Goal: Task Accomplishment & Management: Complete application form

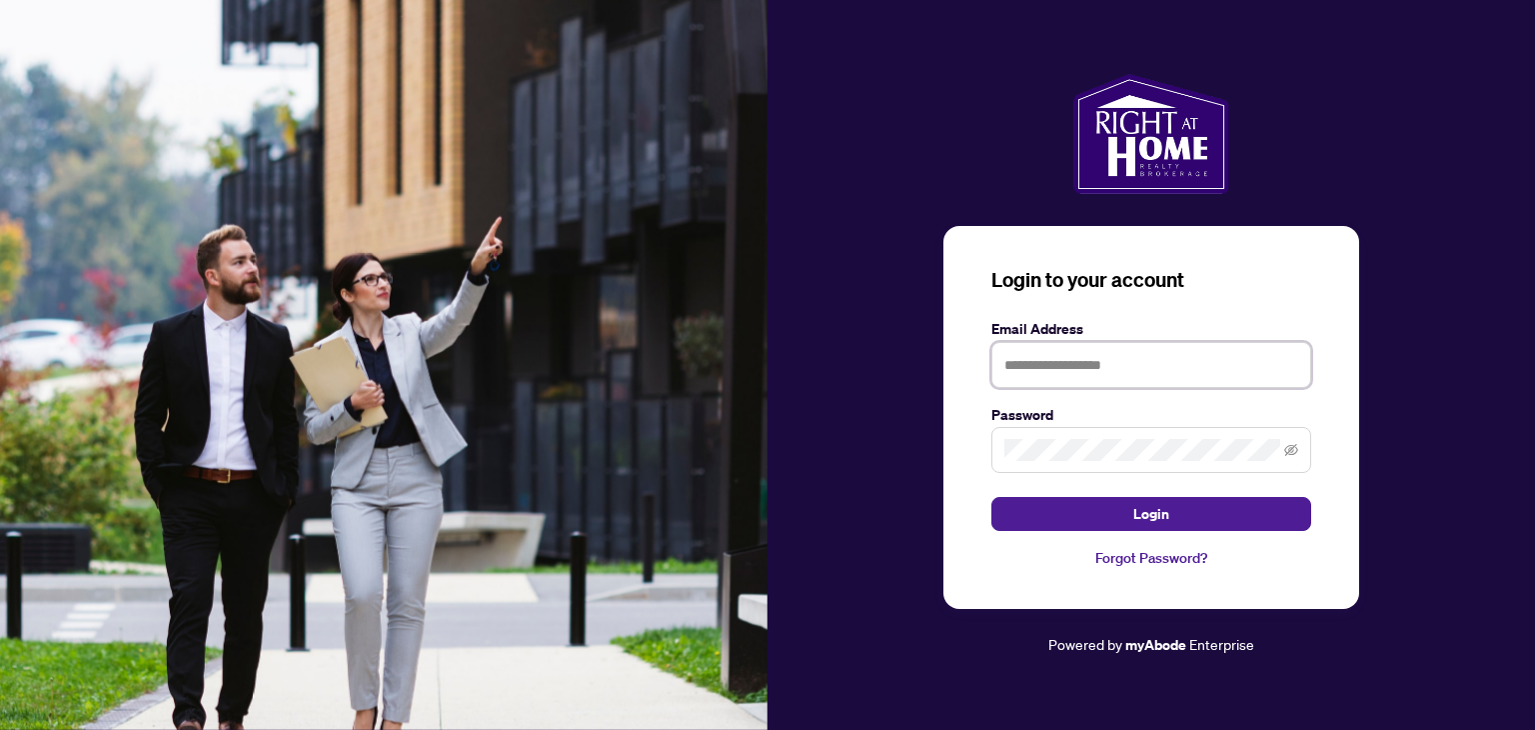
click at [1175, 376] on input "text" at bounding box center [1152, 365] width 320 height 46
type input "**********"
click at [992, 497] on button "Login" at bounding box center [1152, 514] width 320 height 34
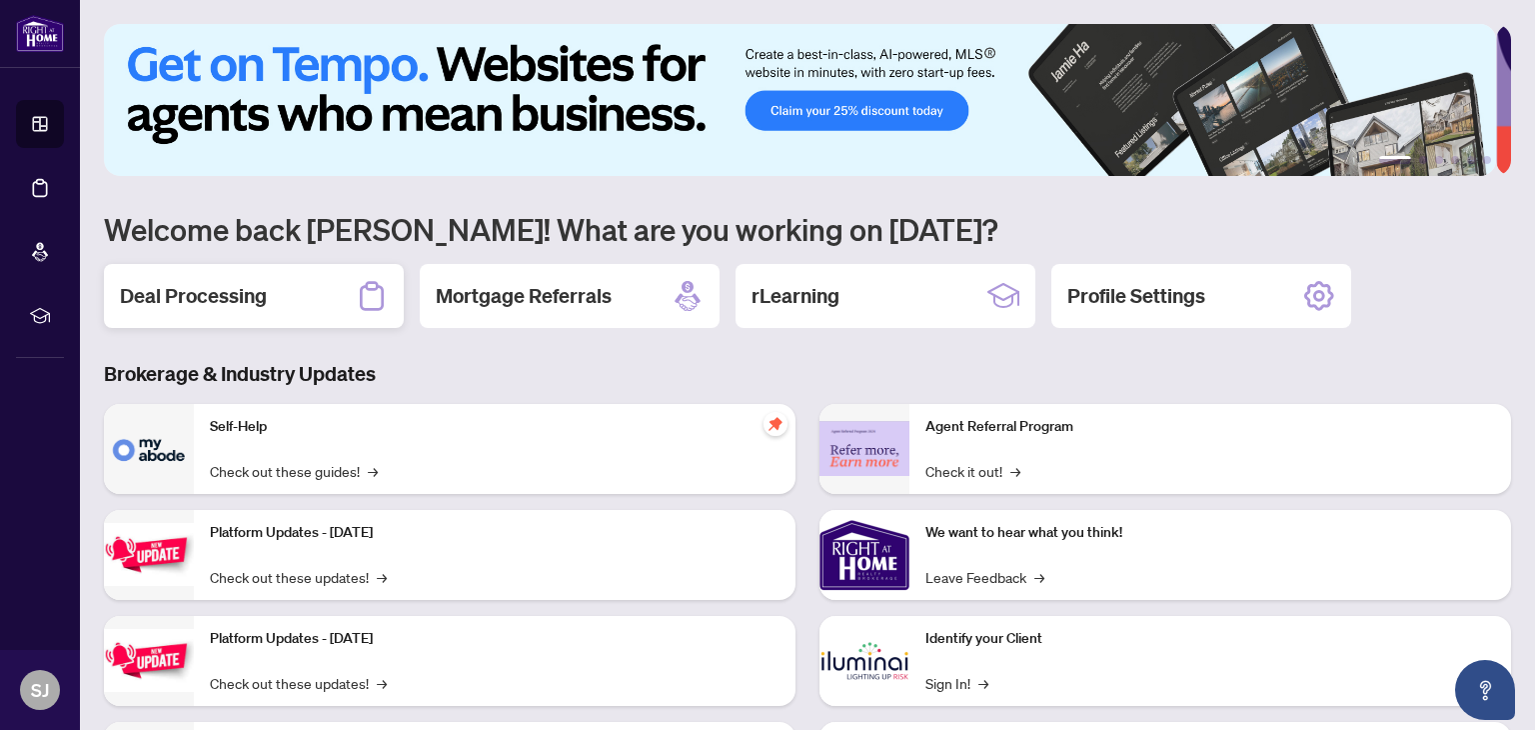
click at [268, 305] on div "Deal Processing" at bounding box center [254, 296] width 300 height 64
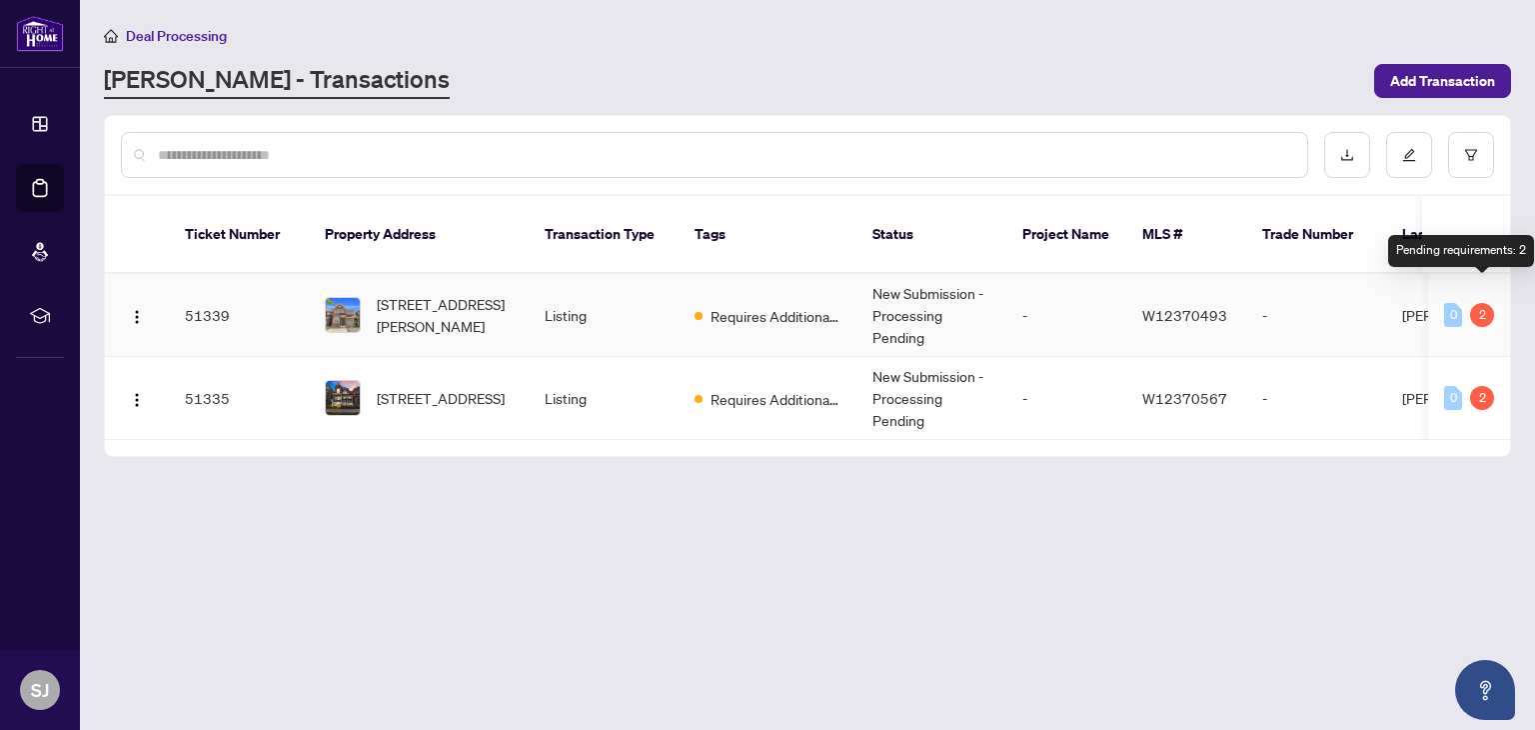
click at [1483, 303] on div "2" at bounding box center [1482, 315] width 24 height 24
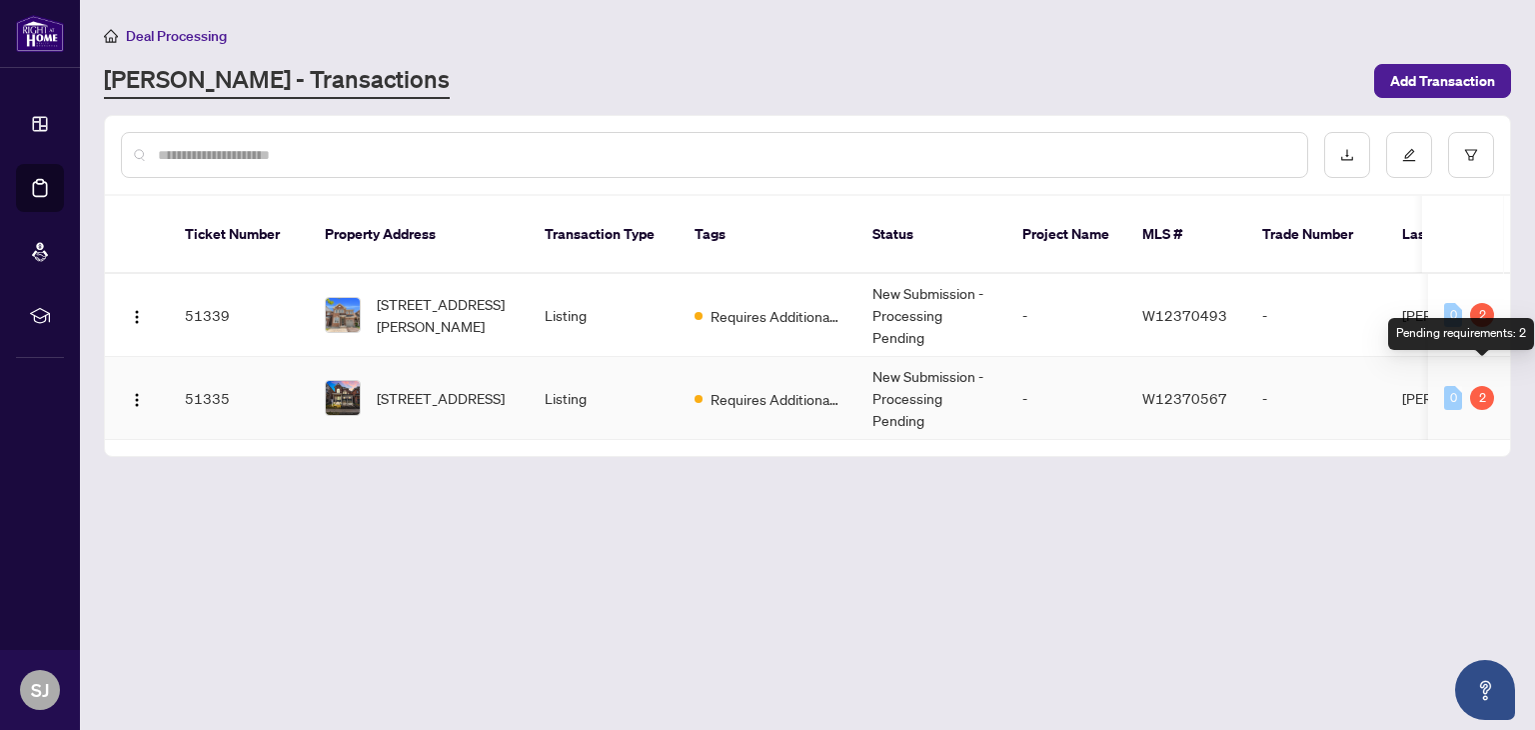
click at [1487, 386] on div "2" at bounding box center [1482, 398] width 24 height 24
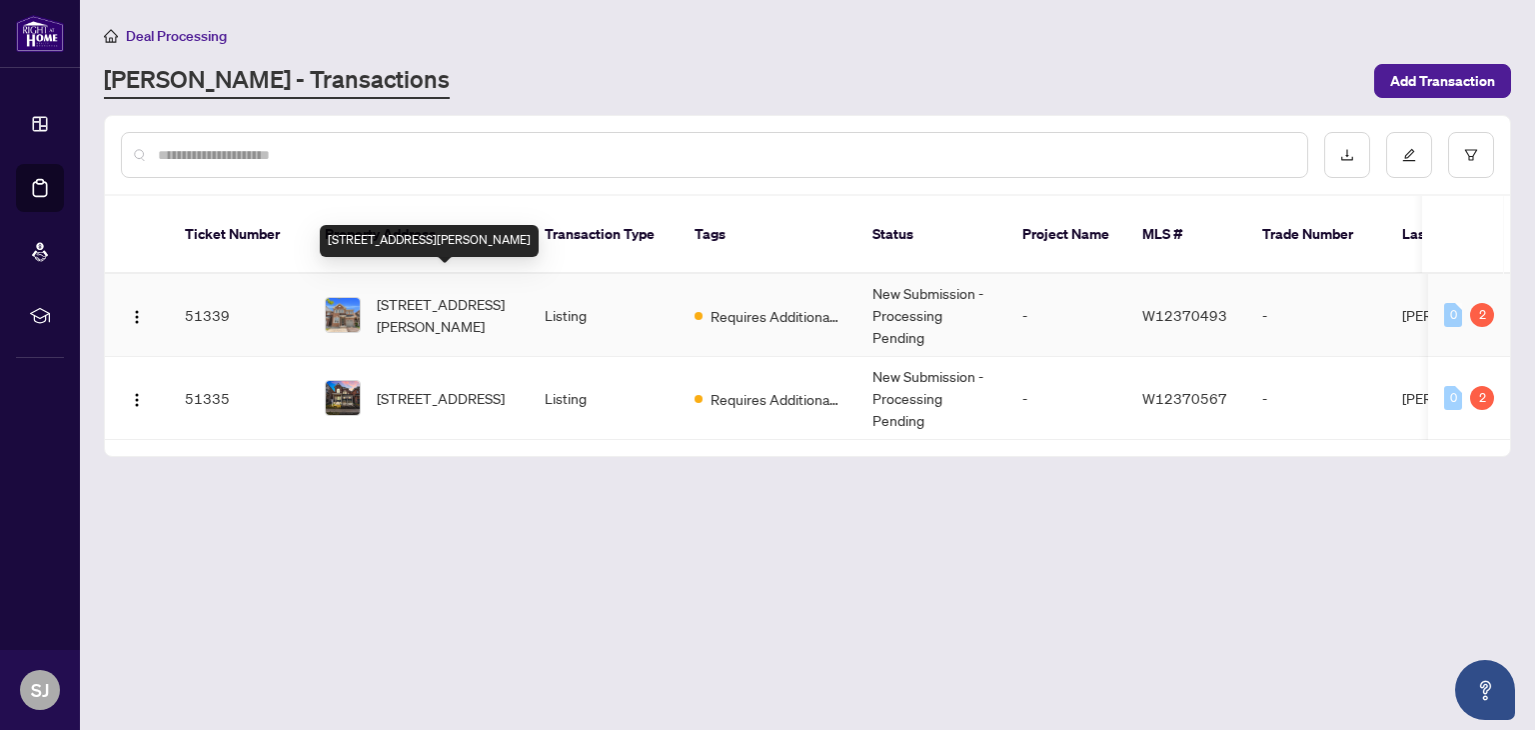
click at [408, 293] on span "[STREET_ADDRESS][PERSON_NAME]" at bounding box center [445, 315] width 136 height 44
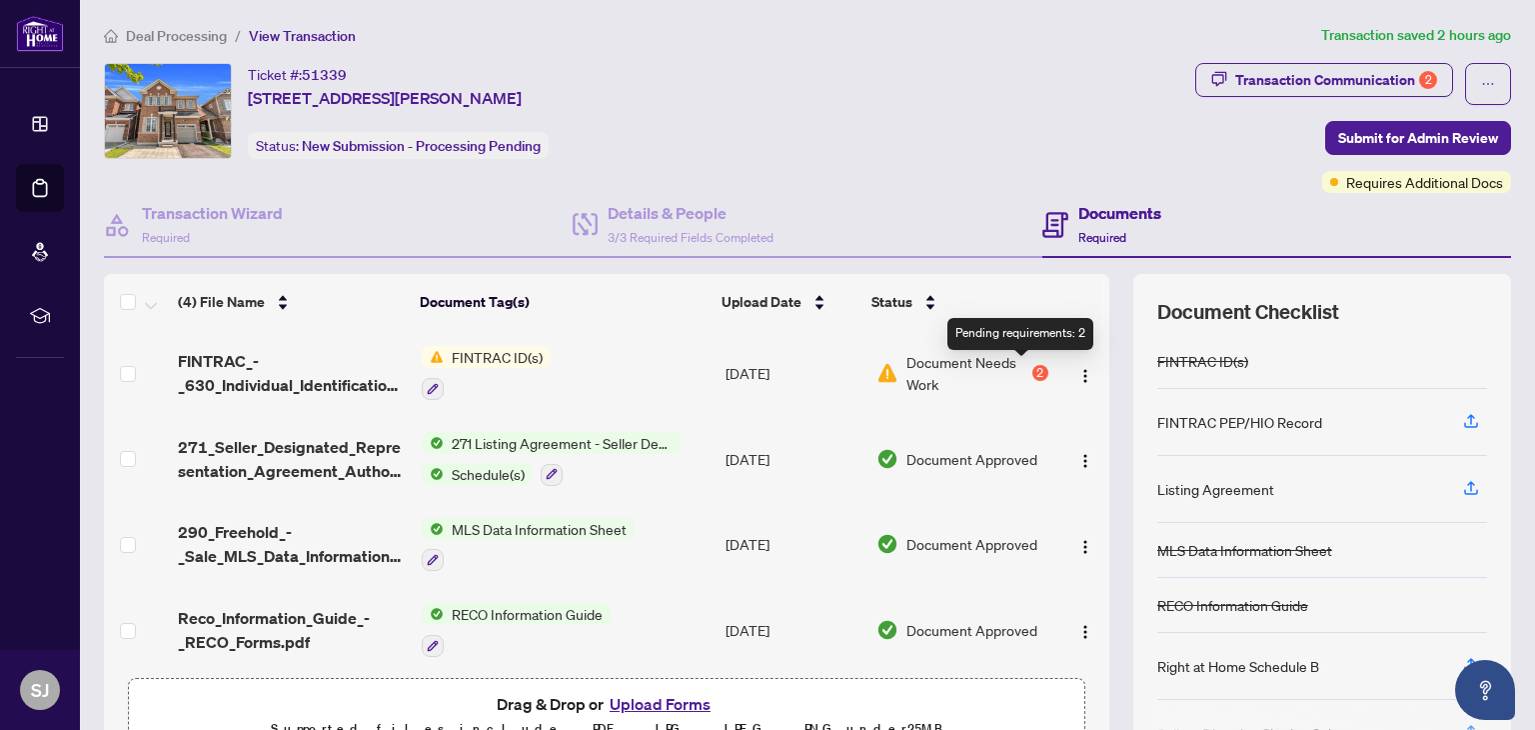
click at [1033, 369] on div "2" at bounding box center [1041, 373] width 16 height 16
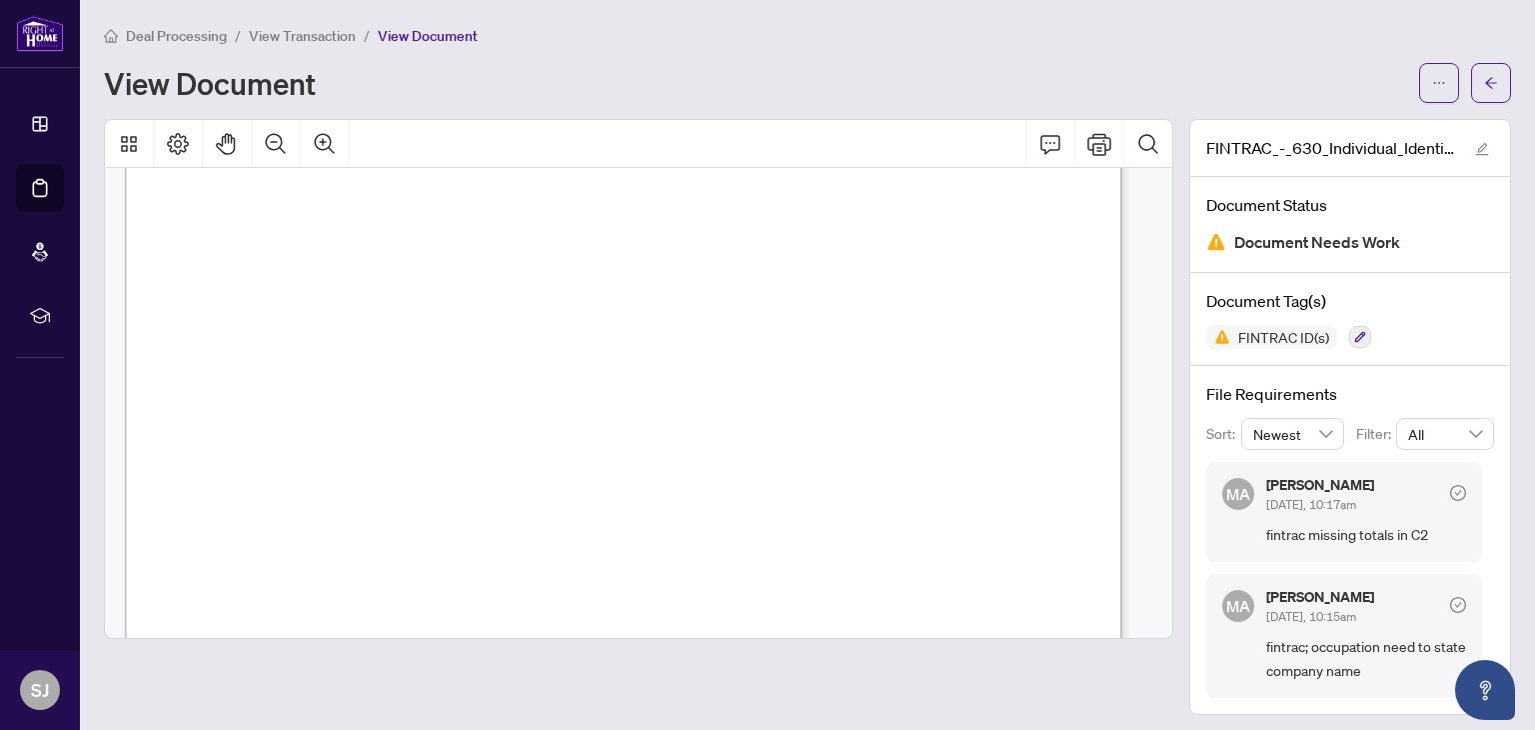
scroll to position [3409, 0]
click at [998, 546] on div "Individual Identification Information Record Form 630 for use in the Province o…" at bounding box center [937, 476] width 1625 height 2103
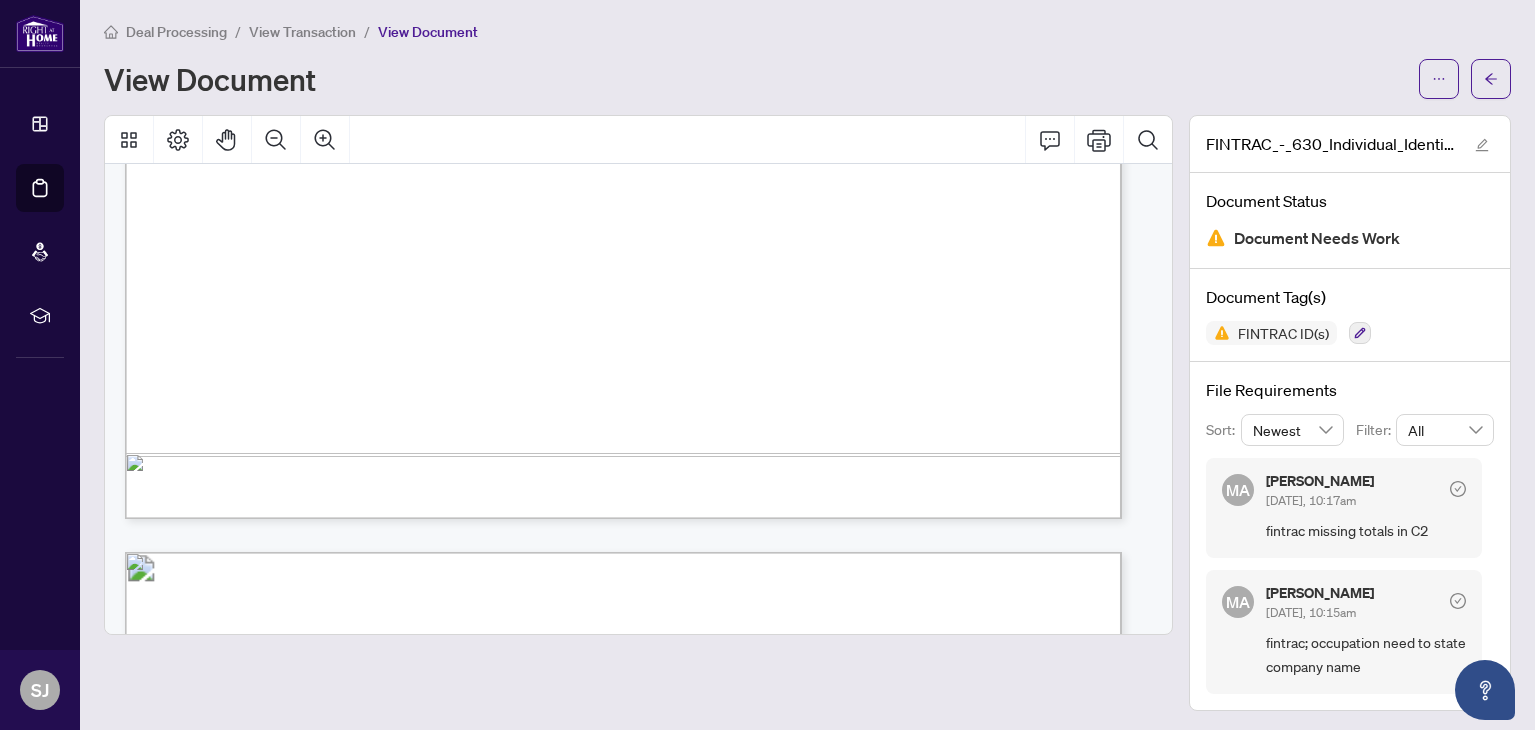
scroll to position [3609, 0]
click at [323, 33] on span "View Transaction" at bounding box center [302, 32] width 107 height 18
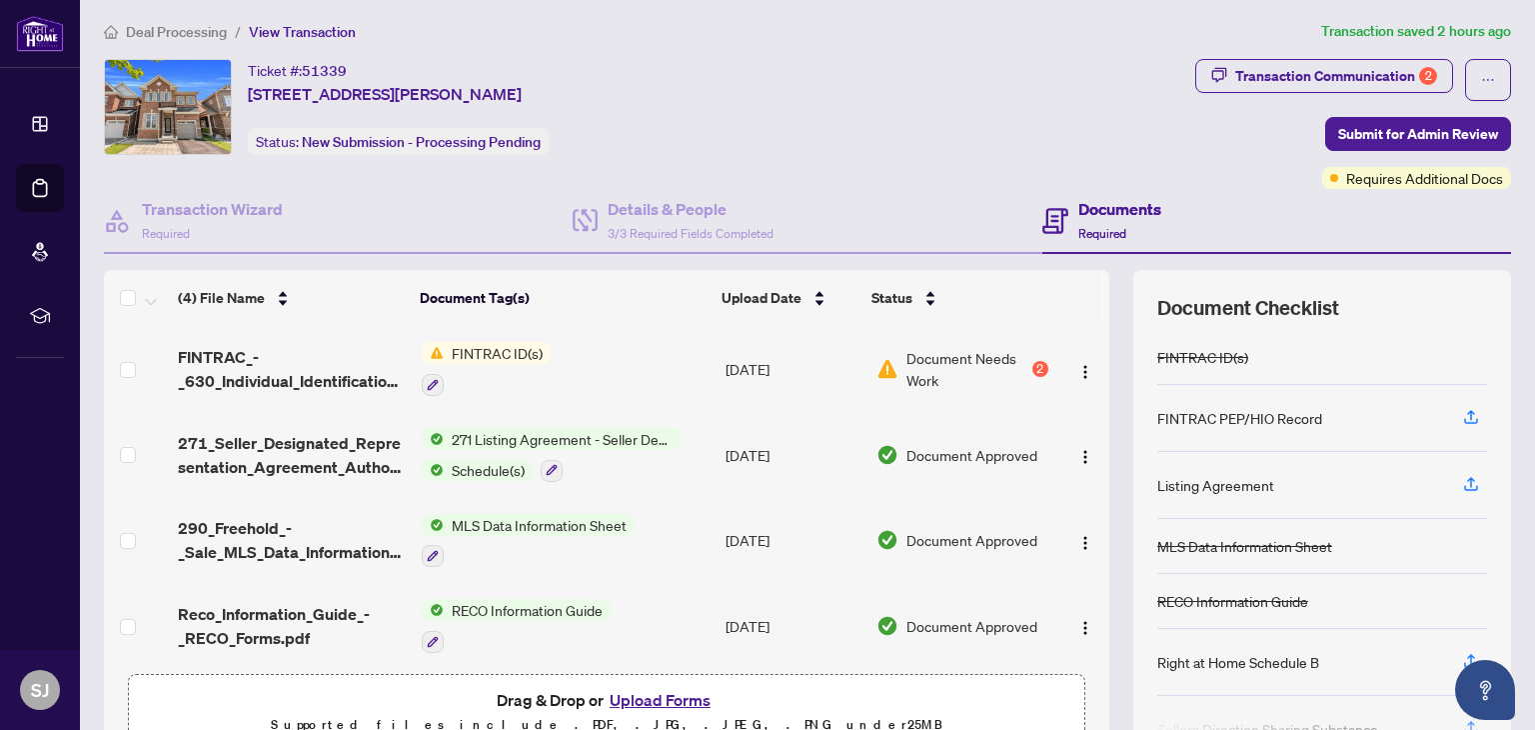
click at [156, 32] on span "Deal Processing" at bounding box center [176, 32] width 101 height 18
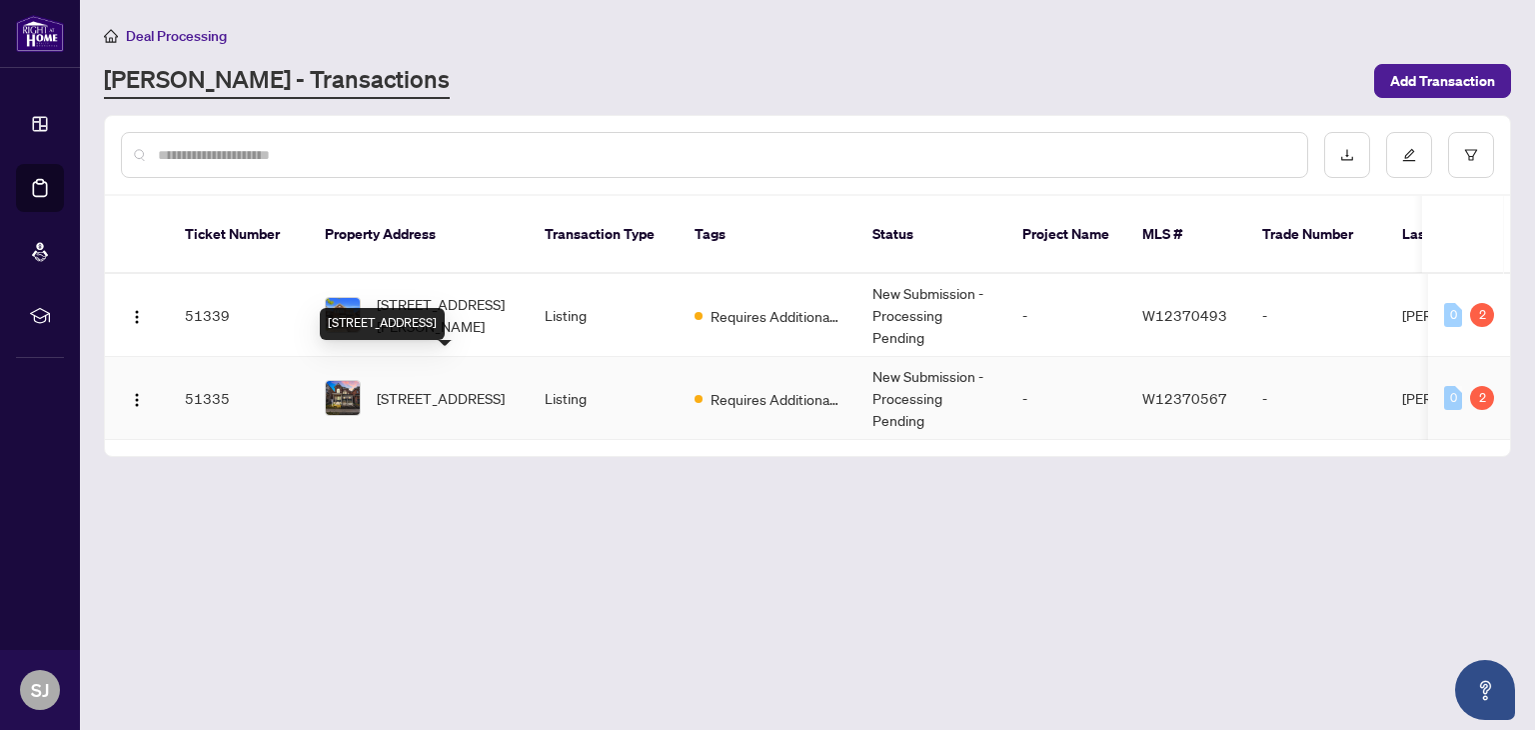
click at [442, 387] on span "[STREET_ADDRESS]" at bounding box center [441, 398] width 128 height 22
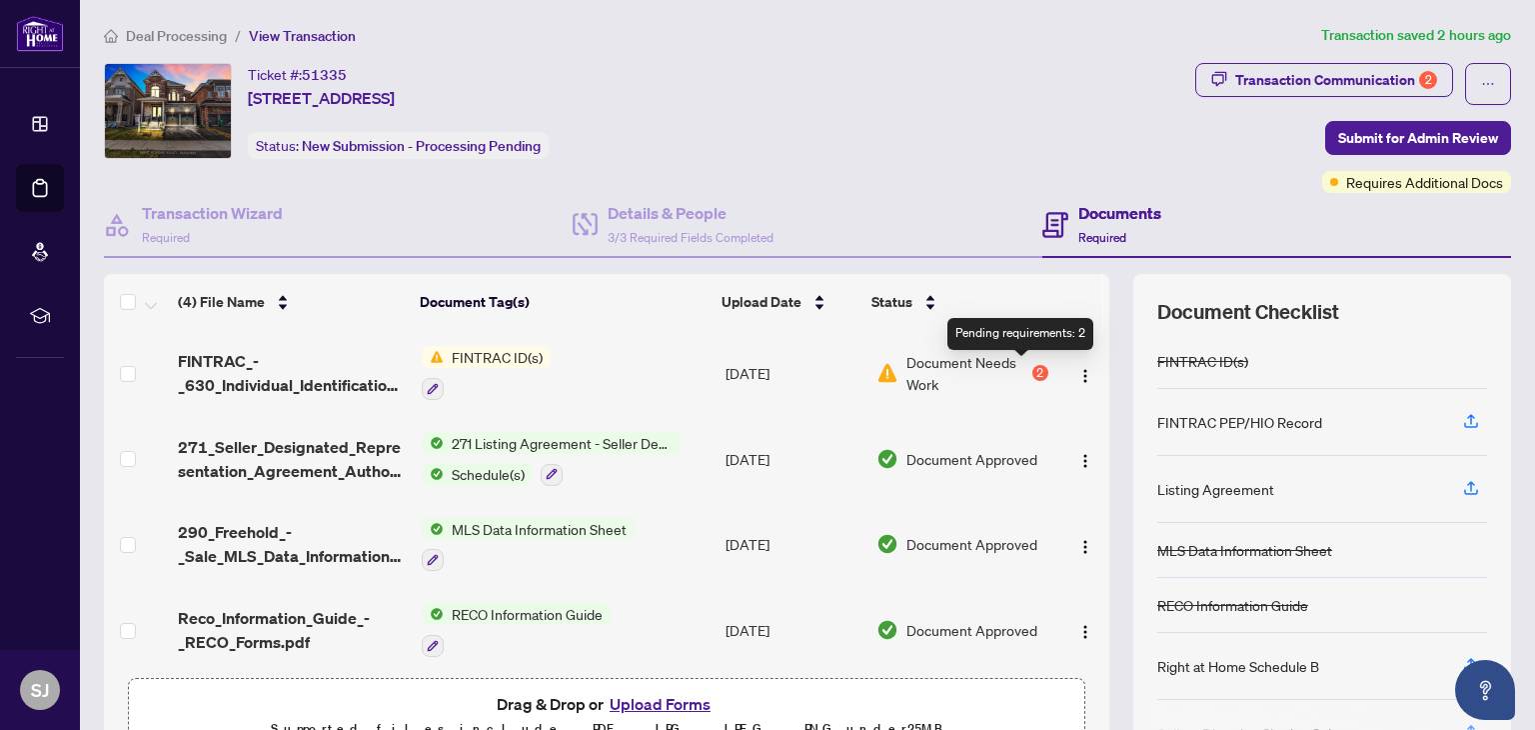
click at [1033, 371] on div "2" at bounding box center [1041, 373] width 16 height 16
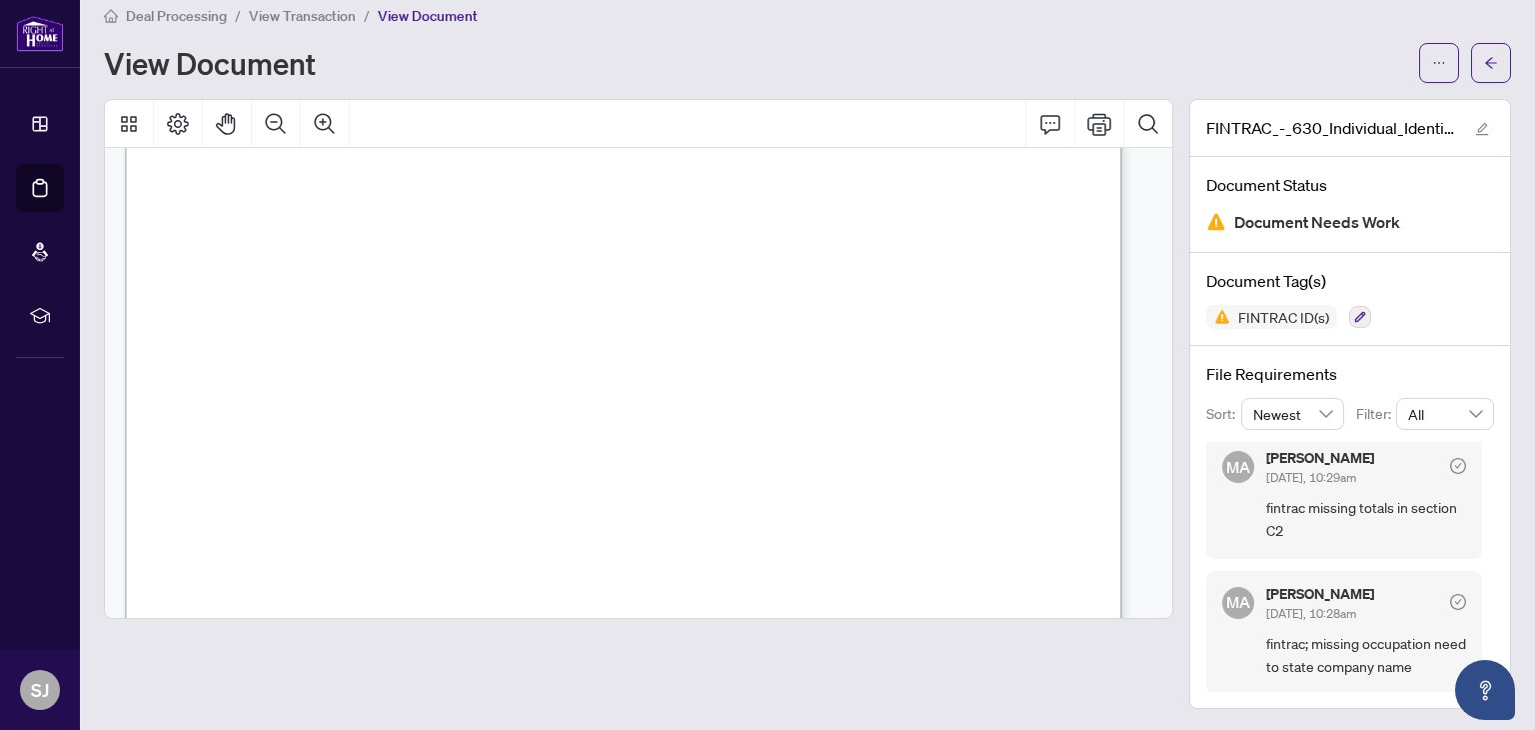
scroll to position [2023, 0]
click at [195, 15] on span "Deal Processing" at bounding box center [176, 16] width 101 height 18
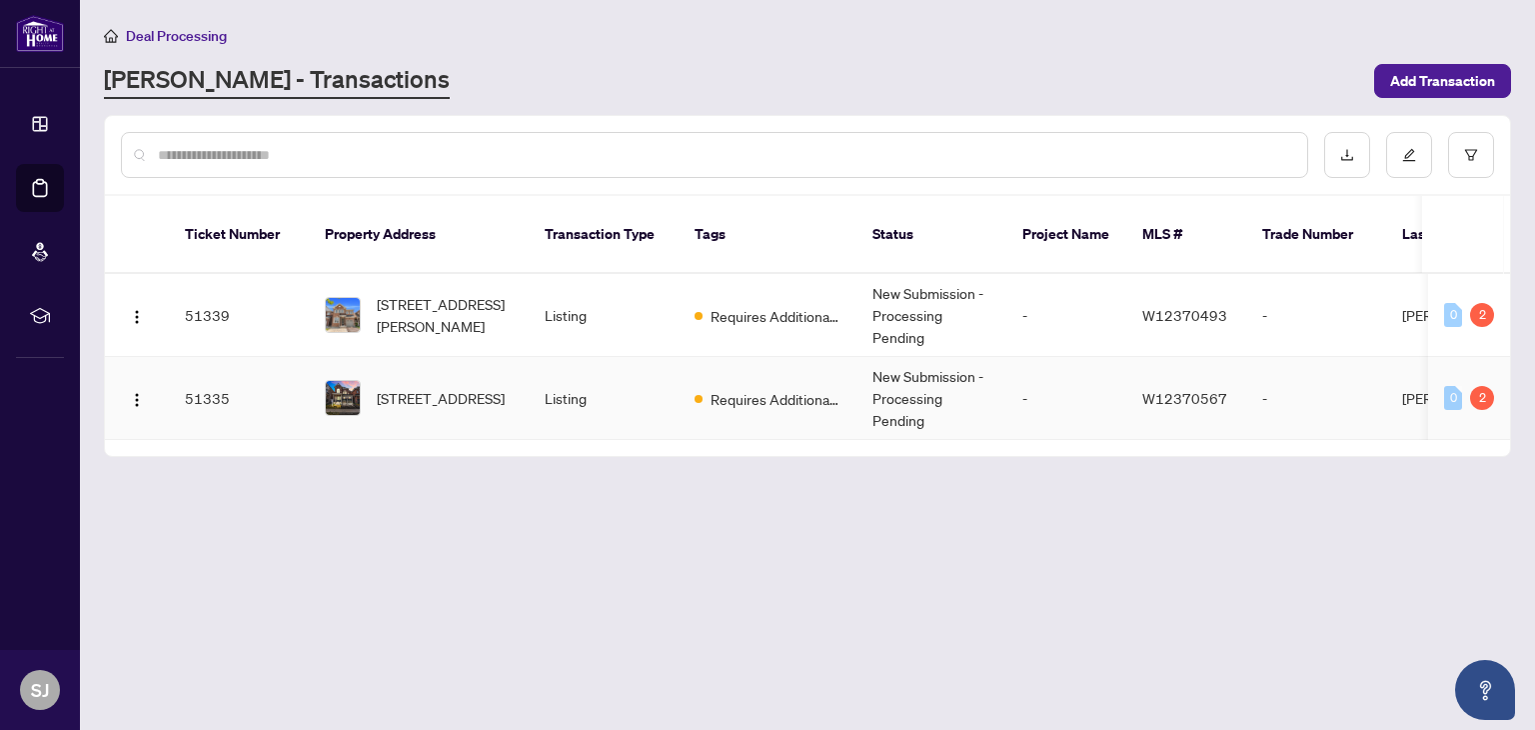
click at [1030, 385] on td "-" at bounding box center [1067, 398] width 120 height 83
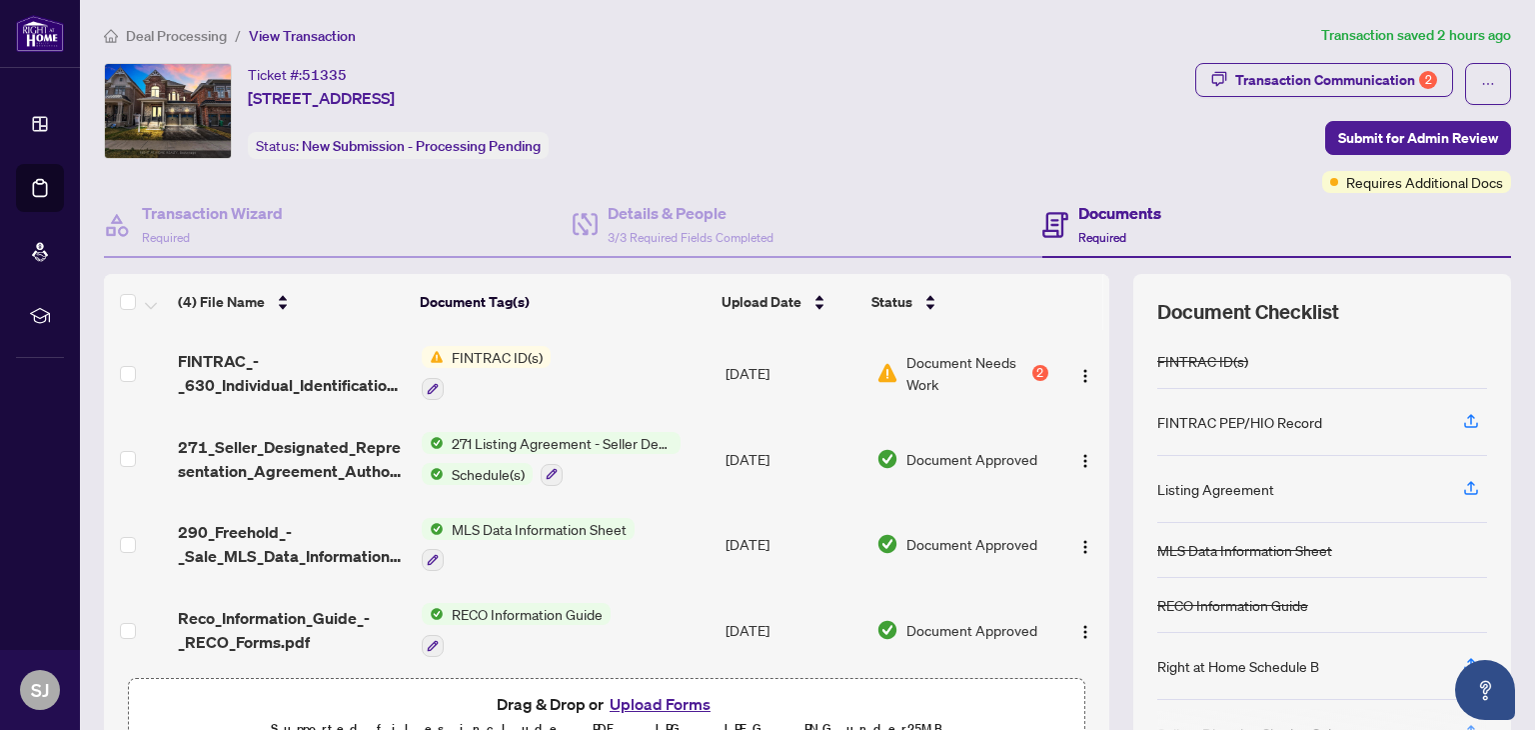
scroll to position [5, 0]
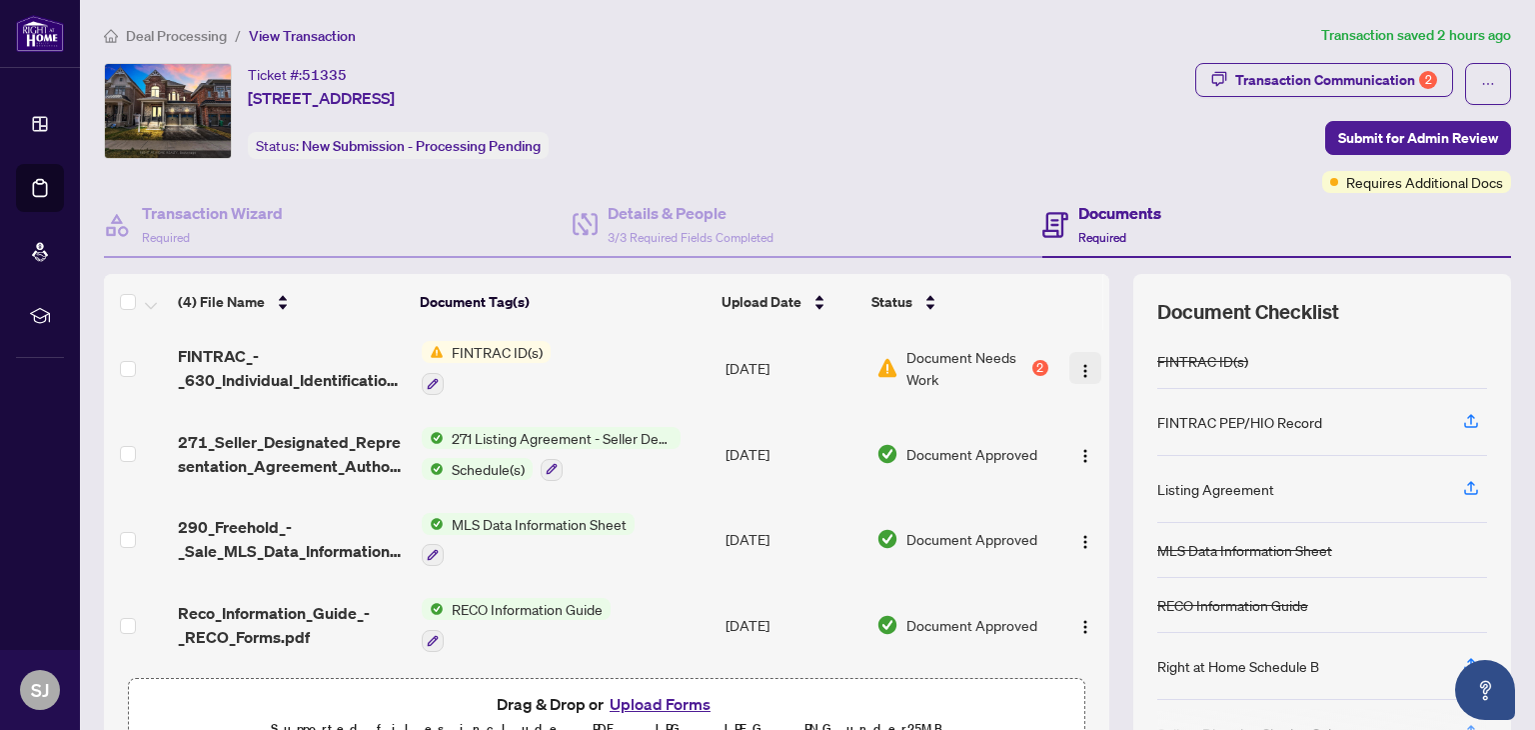
click at [1078, 369] on img "button" at bounding box center [1086, 371] width 16 height 16
click at [879, 691] on div "Drag & Drop or Upload Forms Supported files include .PDF, .JPG, .JPEG, .PNG und…" at bounding box center [607, 716] width 932 height 50
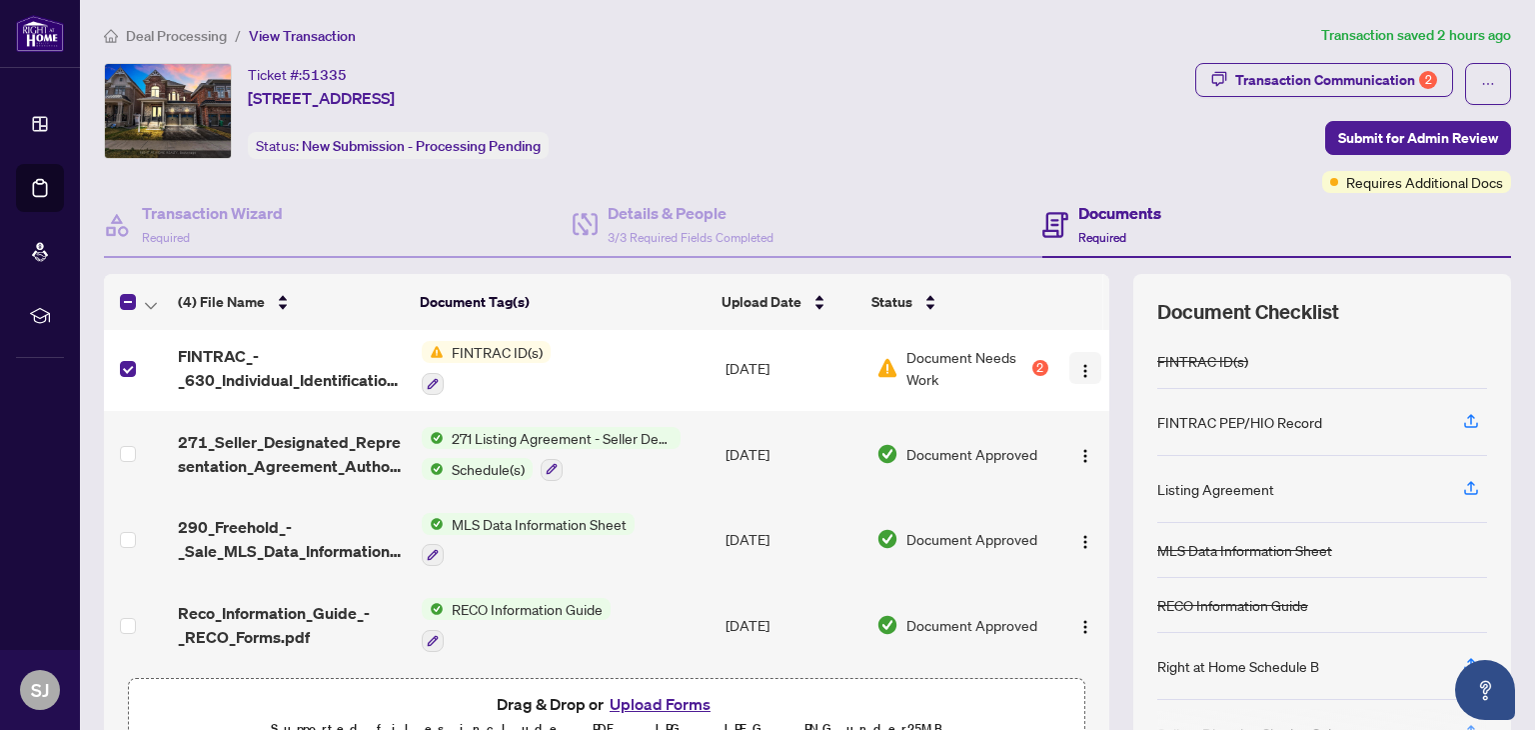
click at [1078, 363] on img "button" at bounding box center [1086, 371] width 16 height 16
click at [880, 692] on div "Drag & Drop or Upload Forms Supported files include .PDF, .JPG, .JPEG, .PNG und…" at bounding box center [607, 716] width 932 height 50
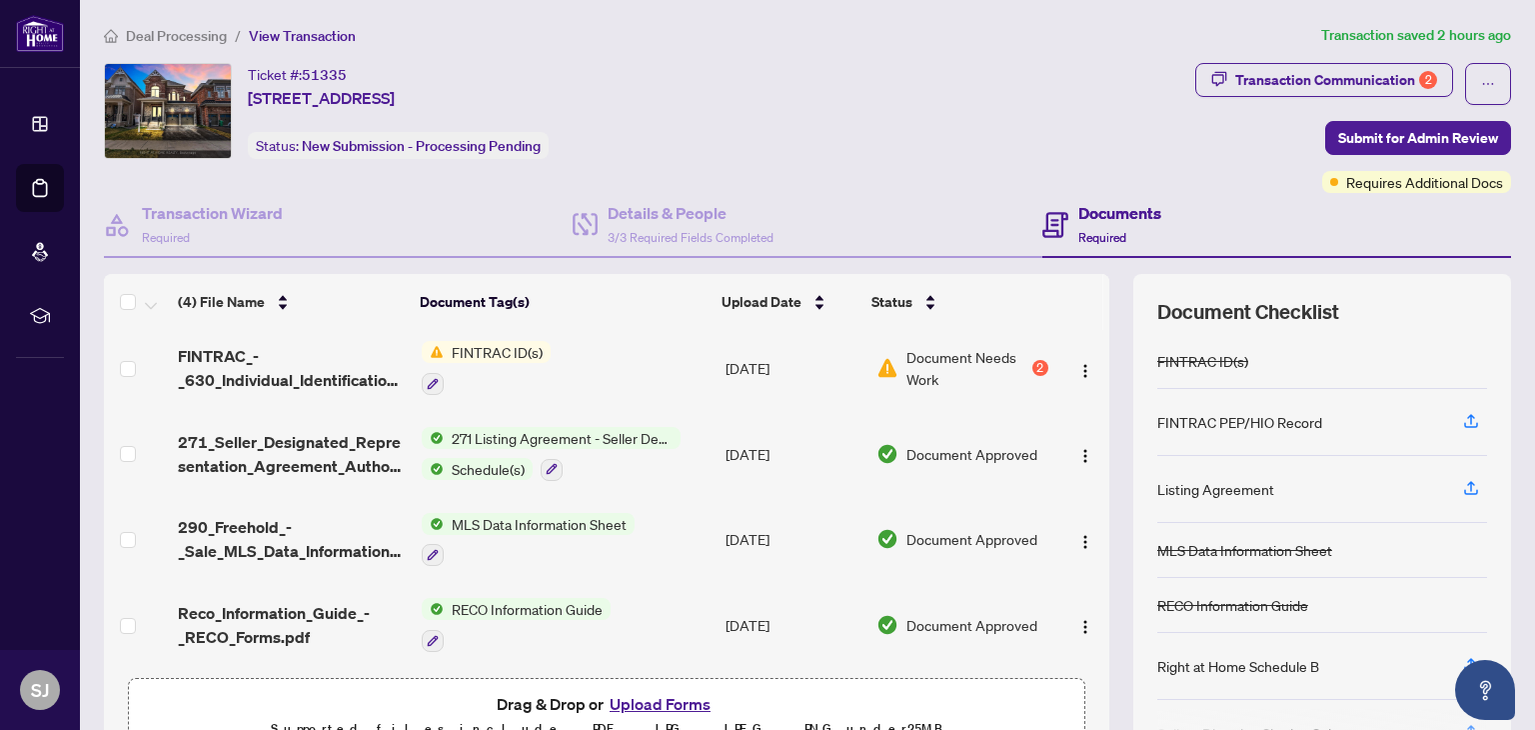
click at [679, 706] on button "Upload Forms" at bounding box center [660, 704] width 113 height 26
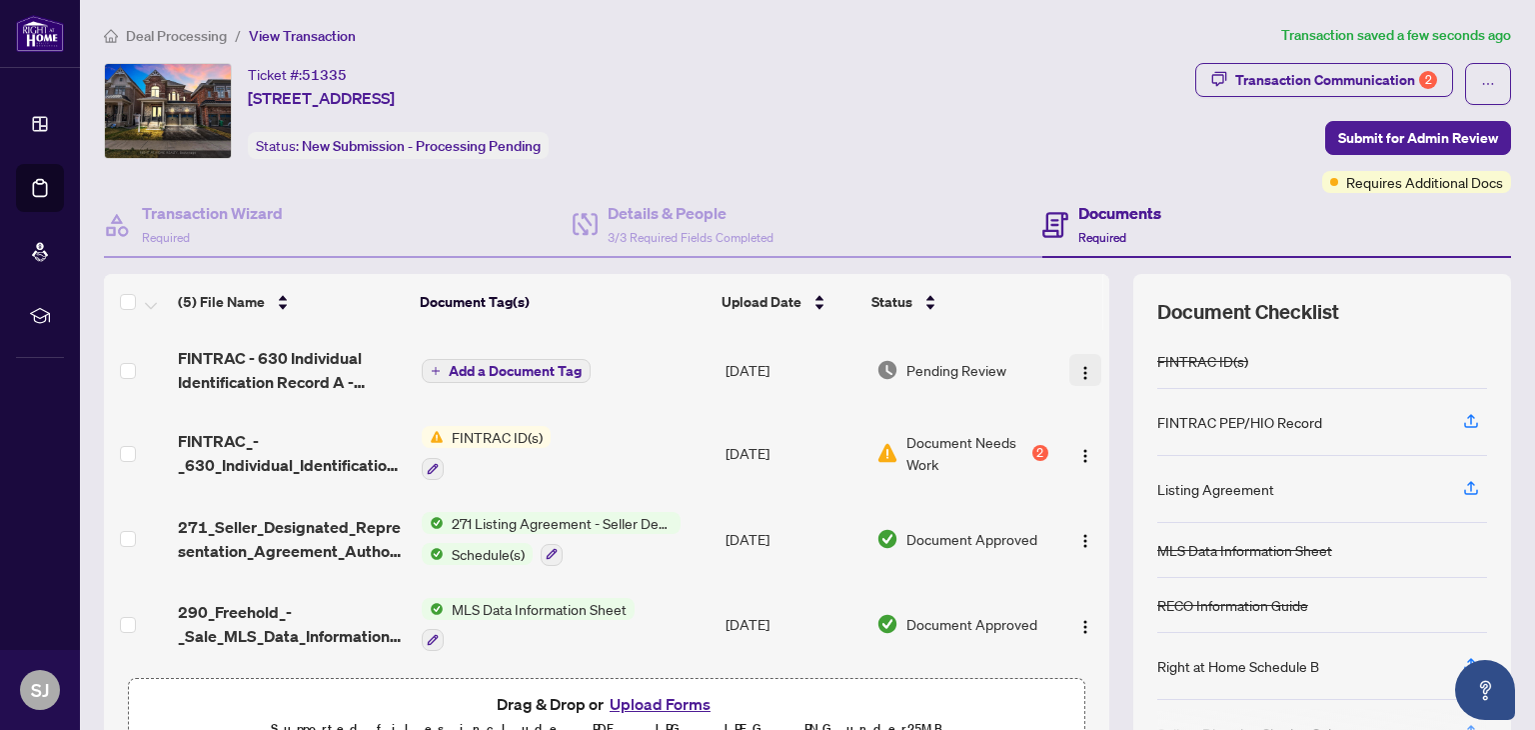
click at [1078, 368] on img "button" at bounding box center [1086, 373] width 16 height 16
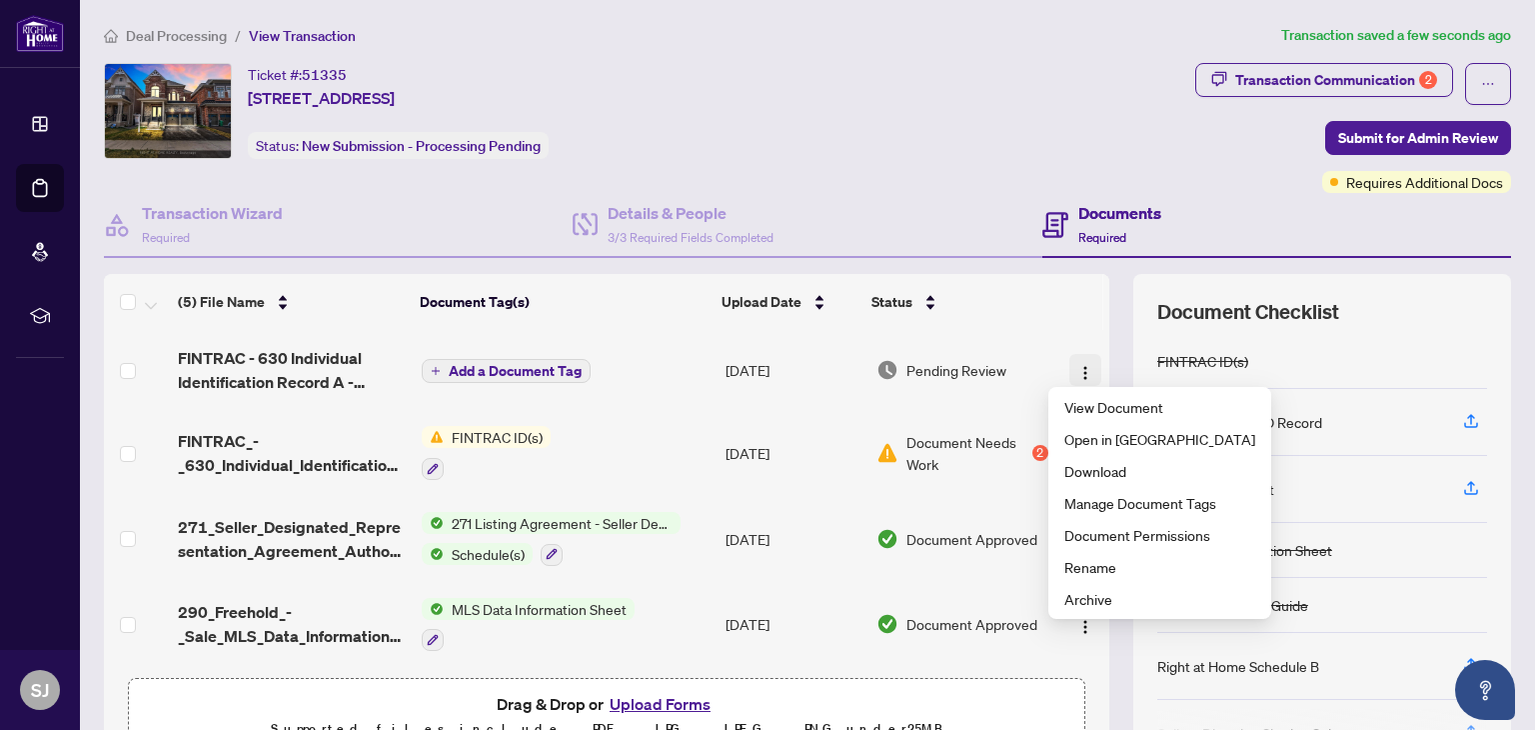
click at [1078, 368] on img "button" at bounding box center [1086, 373] width 16 height 16
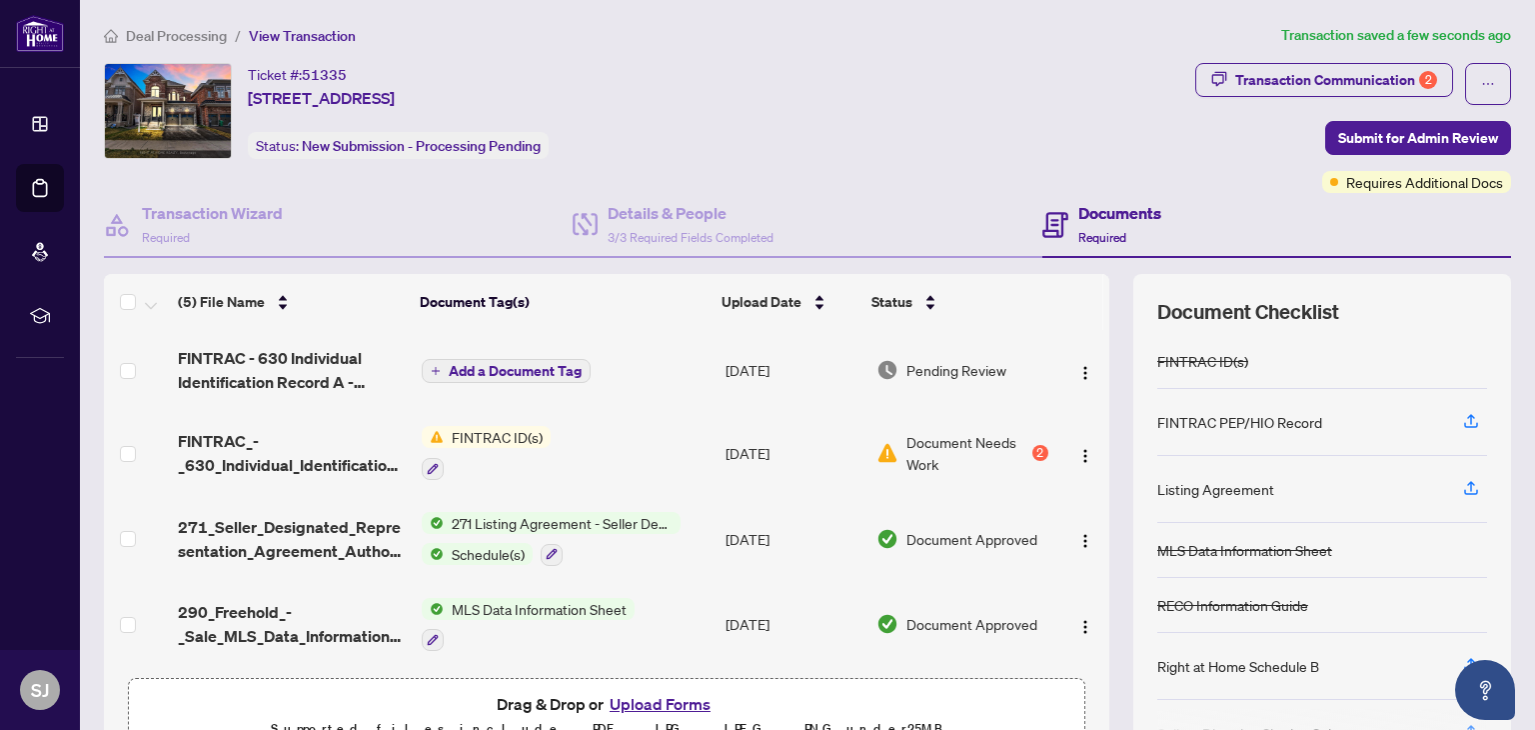
click at [527, 367] on span "Add a Document Tag" at bounding box center [515, 371] width 133 height 14
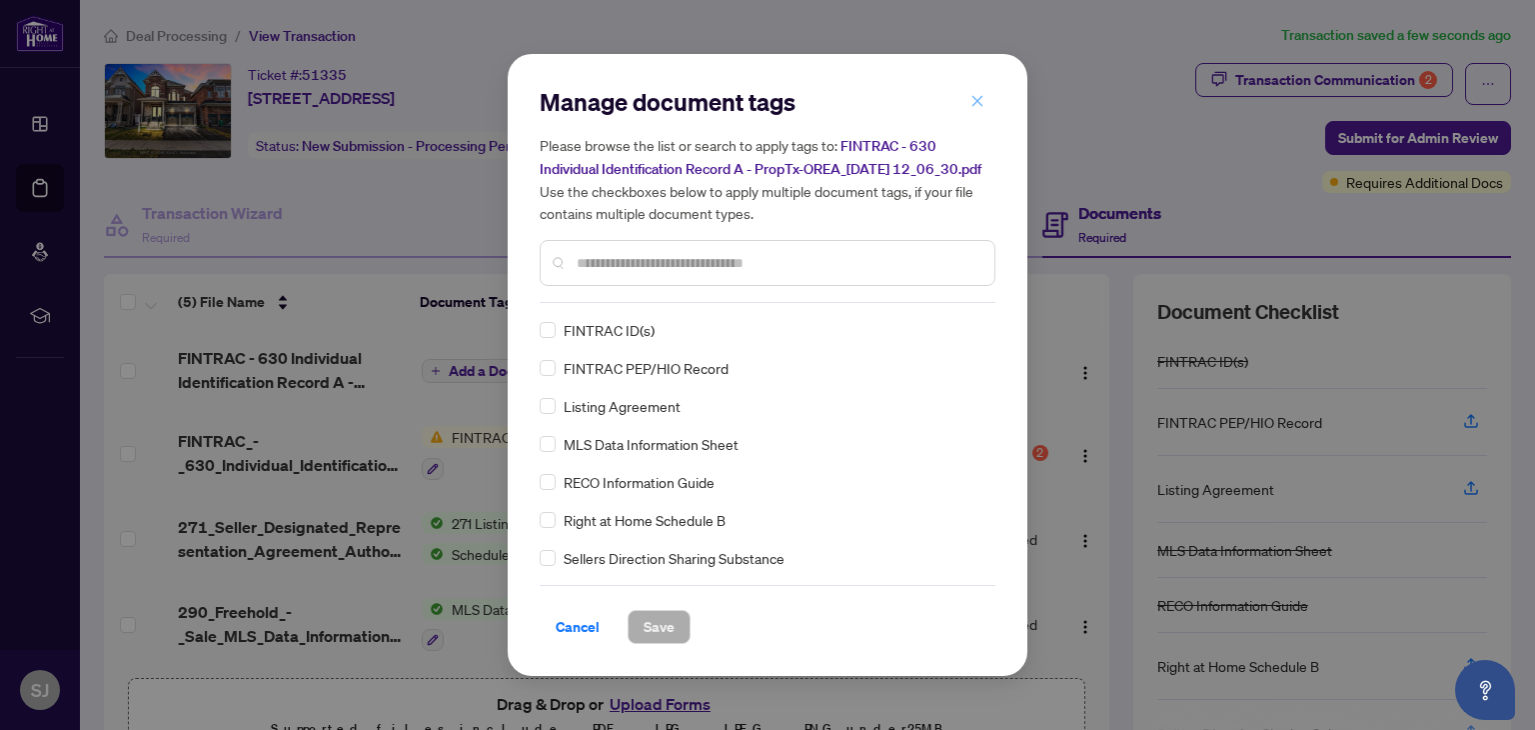
click at [982, 94] on icon "close" at bounding box center [978, 101] width 14 height 14
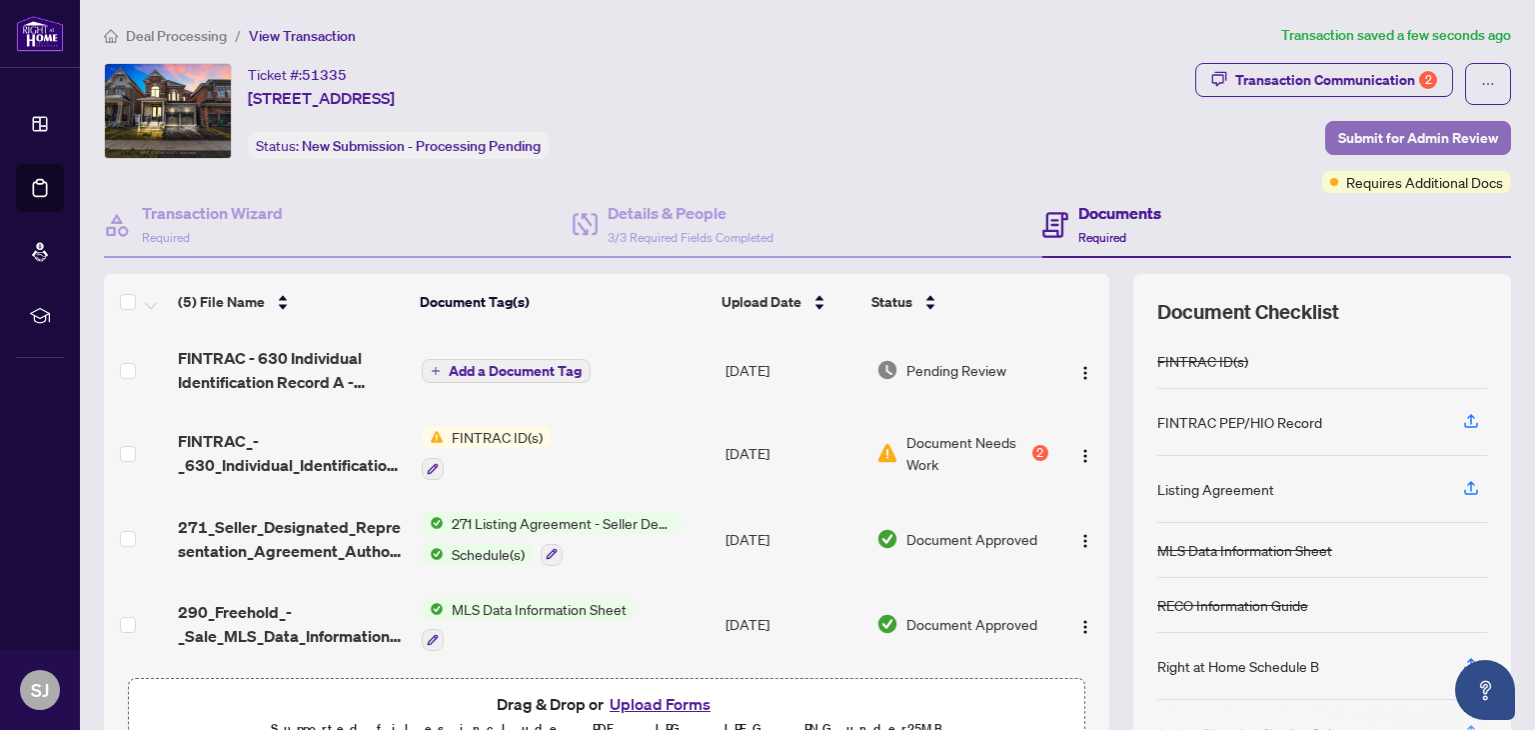
click at [1404, 137] on span "Submit for Admin Review" at bounding box center [1419, 138] width 160 height 32
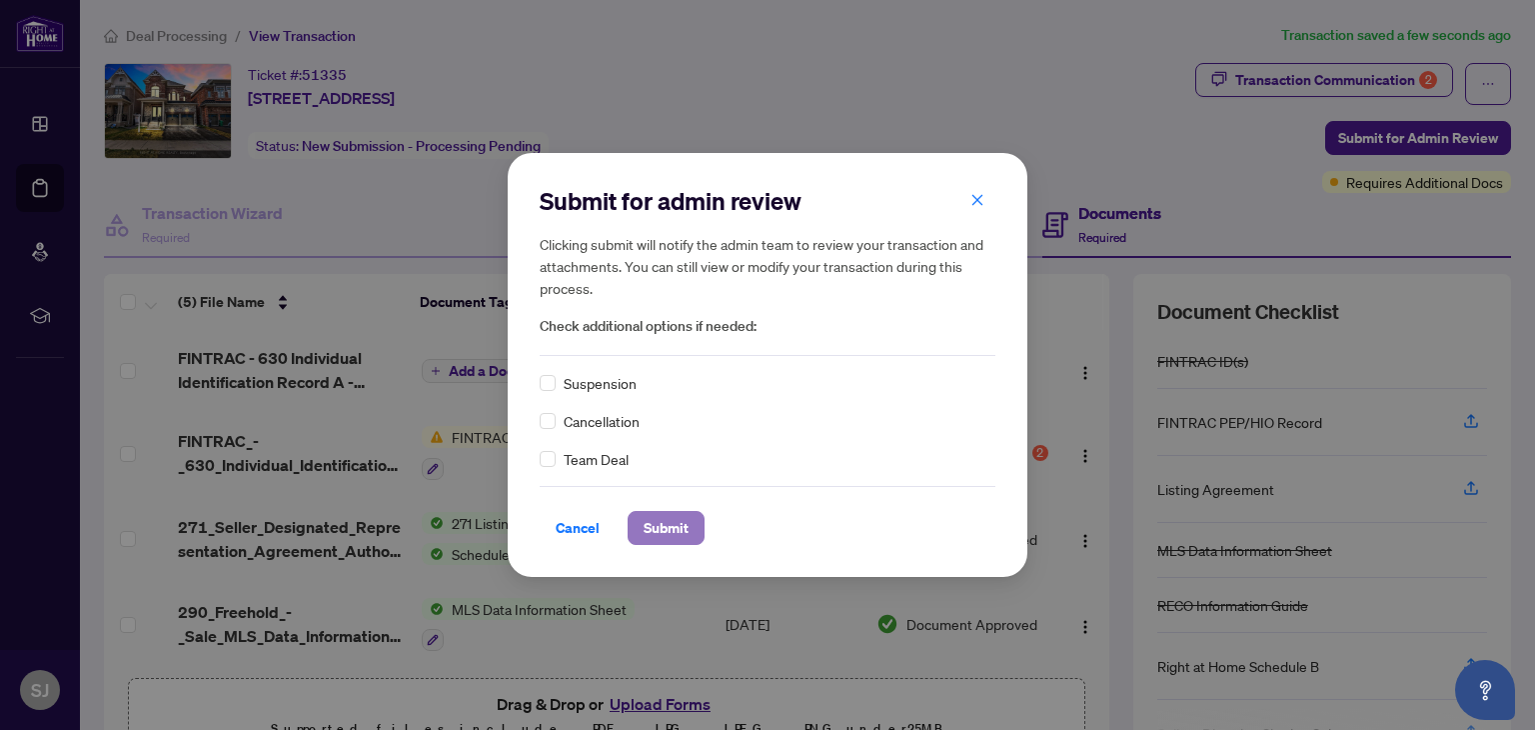
click at [675, 534] on span "Submit" at bounding box center [666, 528] width 45 height 32
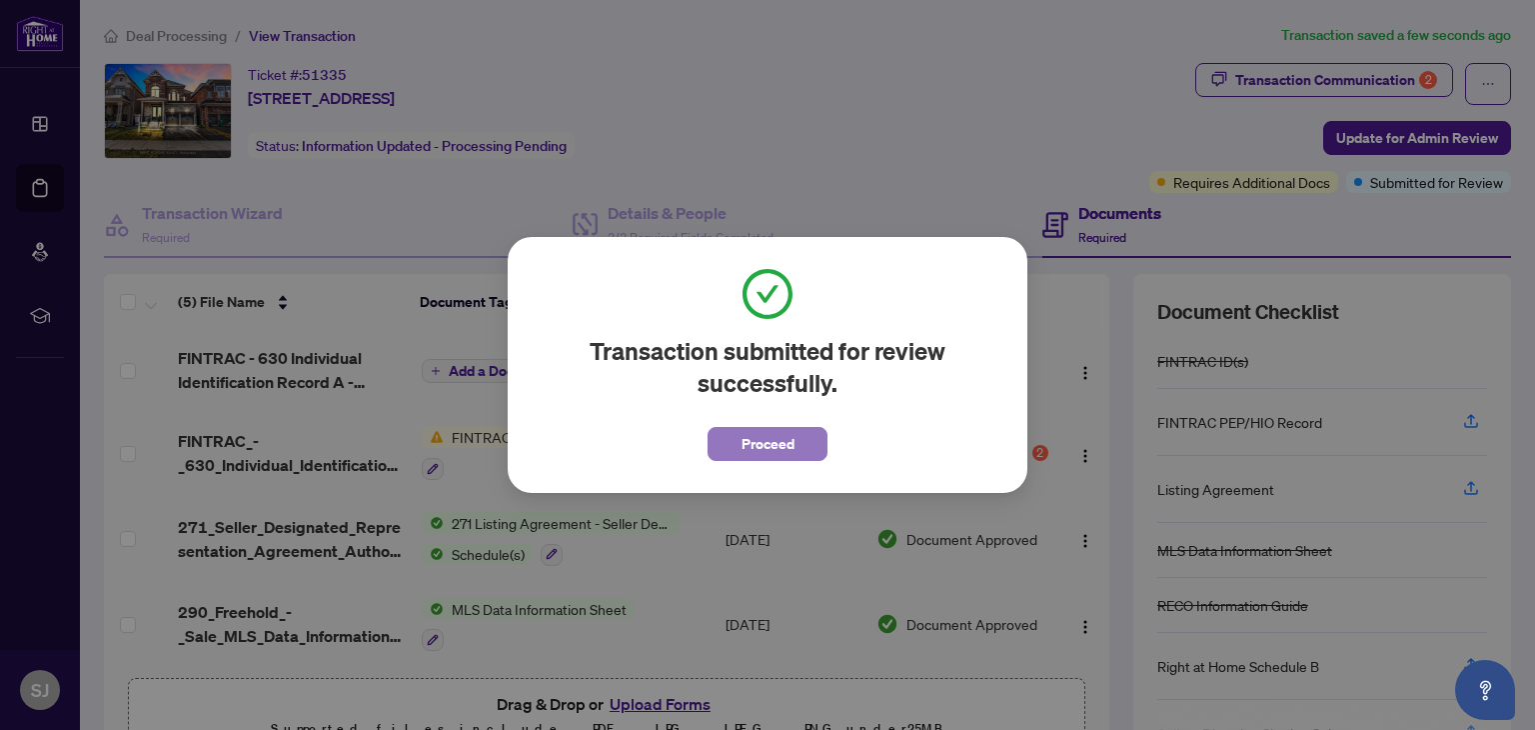
click at [804, 437] on button "Proceed" at bounding box center [768, 444] width 120 height 34
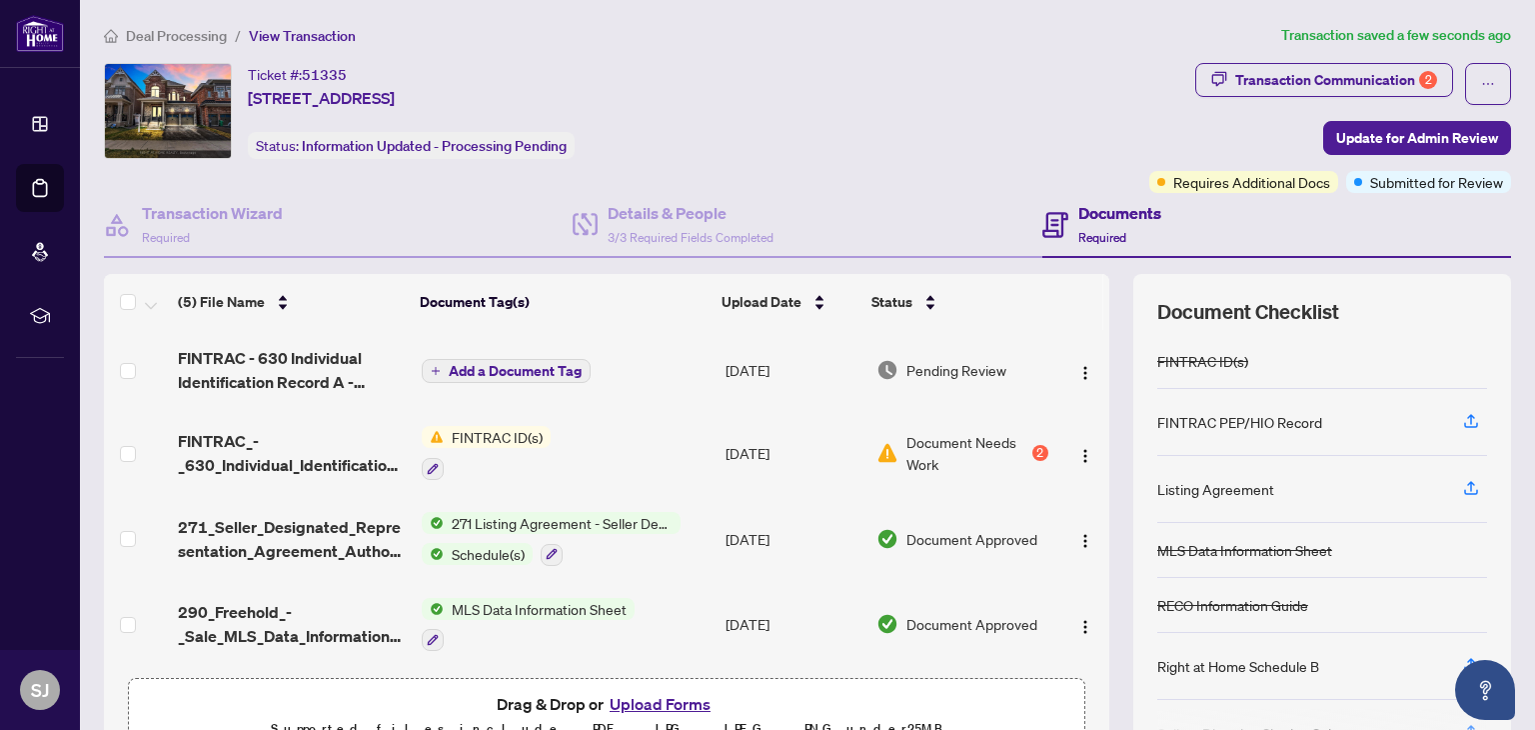
click at [189, 33] on span "Deal Processing" at bounding box center [176, 36] width 101 height 18
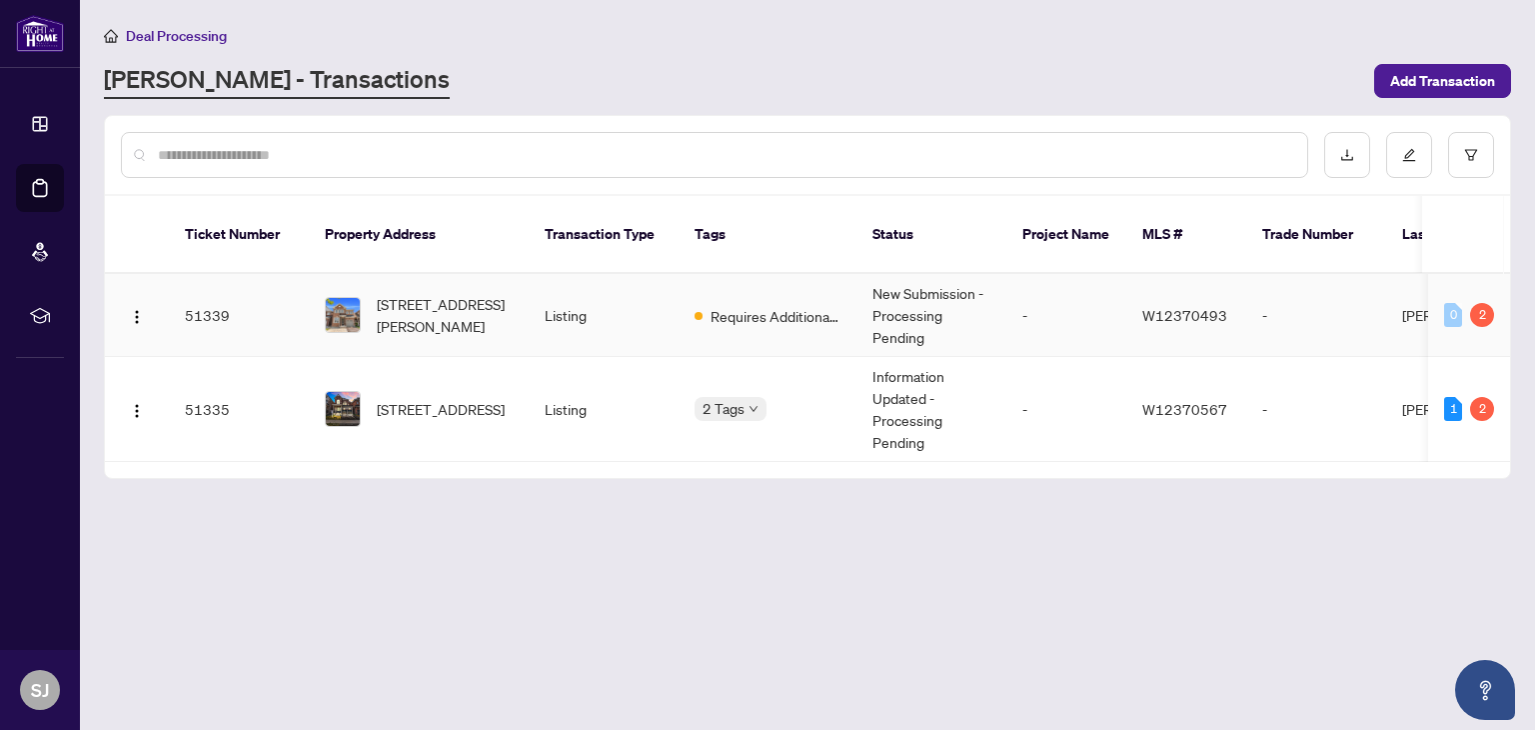
click at [982, 302] on td "New Submission - Processing Pending" at bounding box center [932, 315] width 150 height 83
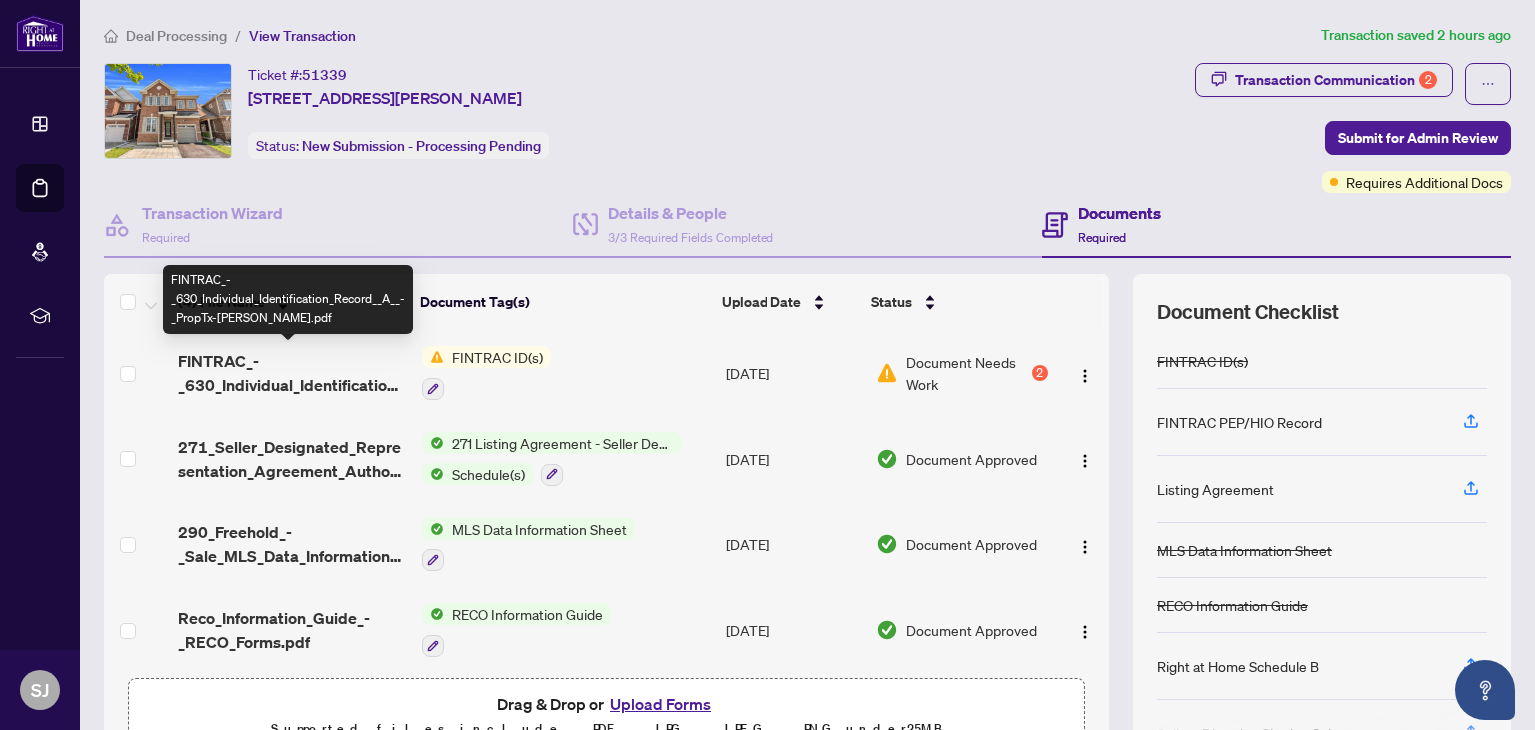
click at [313, 373] on span "FINTRAC_-_630_Individual_Identification_Record__A__-_PropTx-[PERSON_NAME].pdf" at bounding box center [291, 373] width 227 height 48
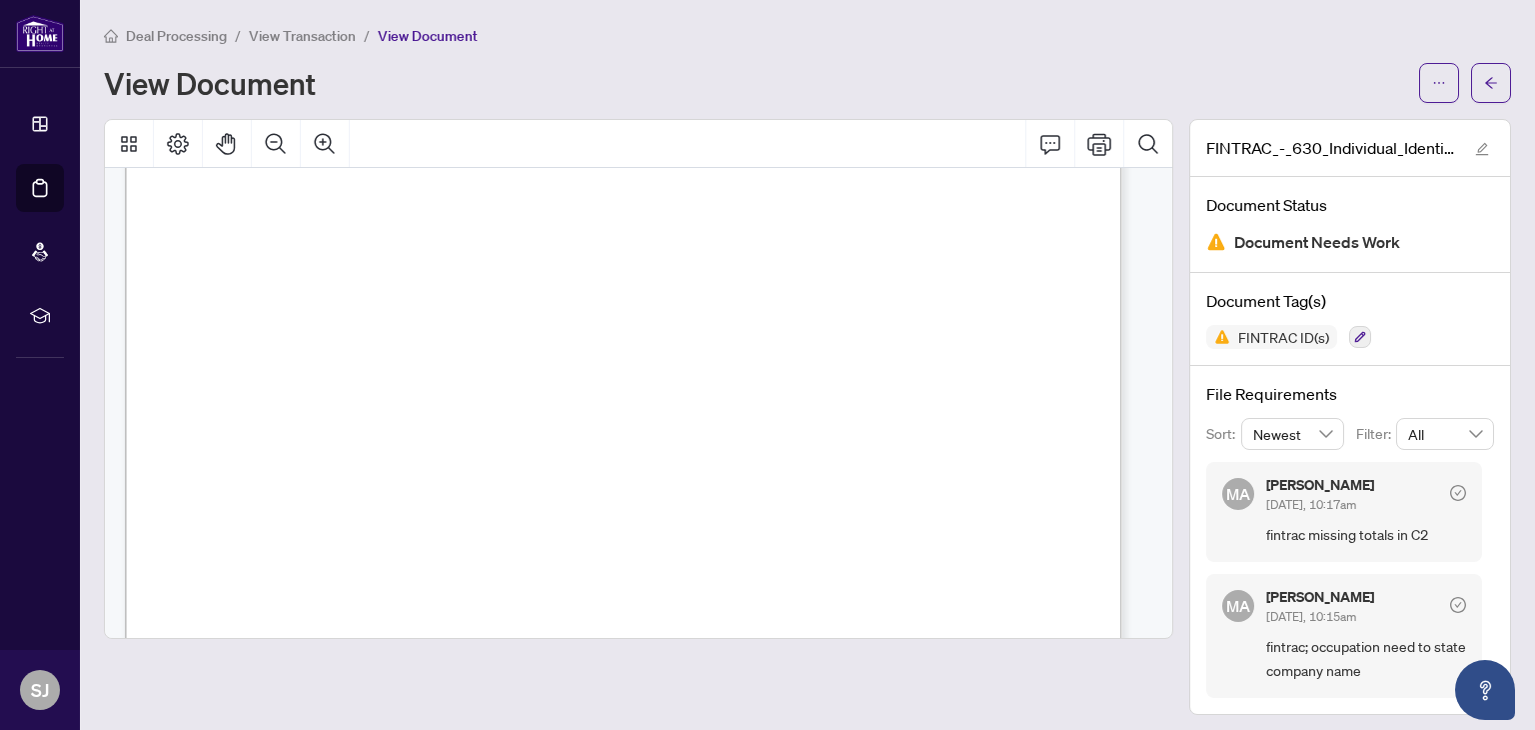
scroll to position [204, 0]
click at [673, 492] on span "Interior Designer" at bounding box center [598, 500] width 149 height 16
click at [760, 489] on span "to ascertain client identity. Consult the credit file at the time you ascertain…" at bounding box center [598, 488] width 809 height 17
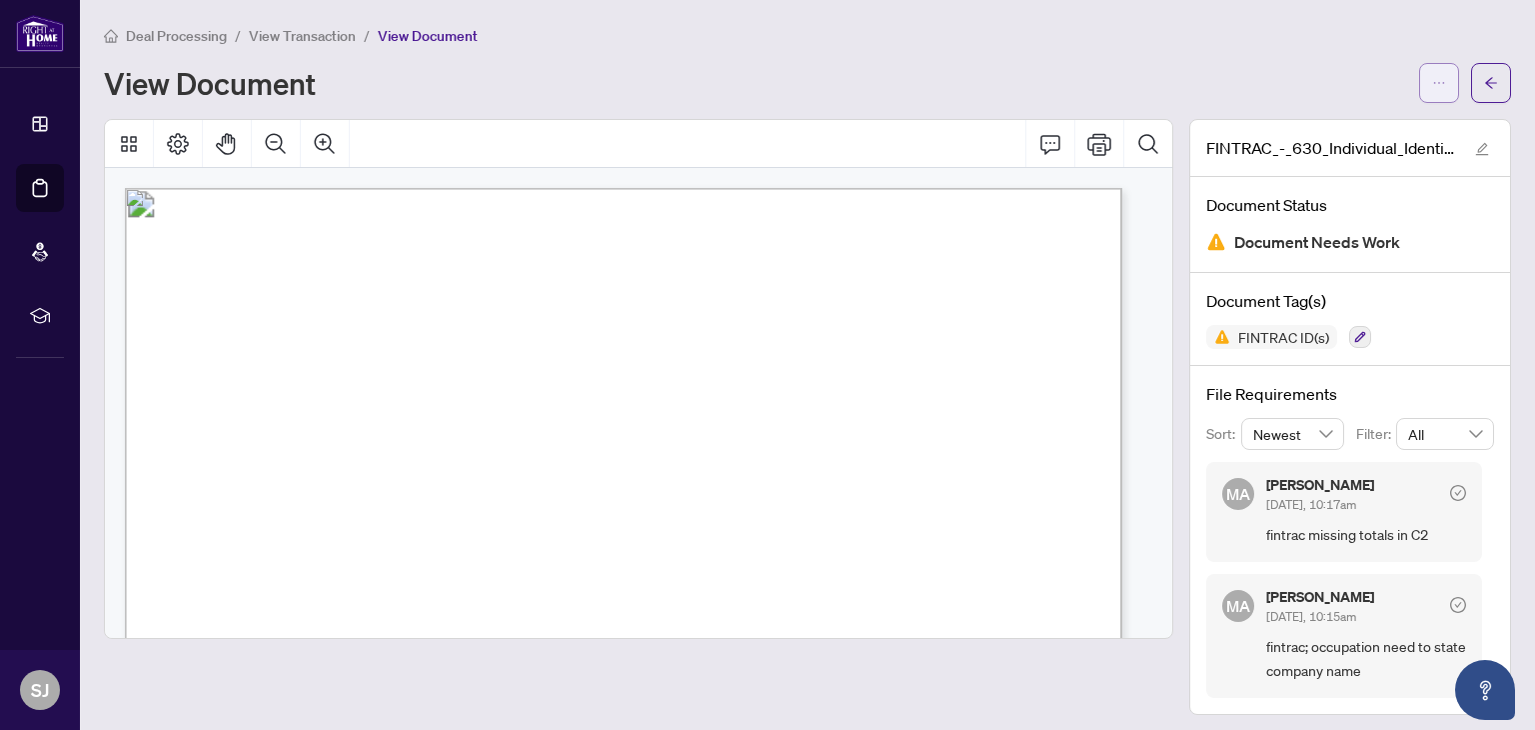
click at [1432, 89] on span "button" at bounding box center [1439, 83] width 14 height 32
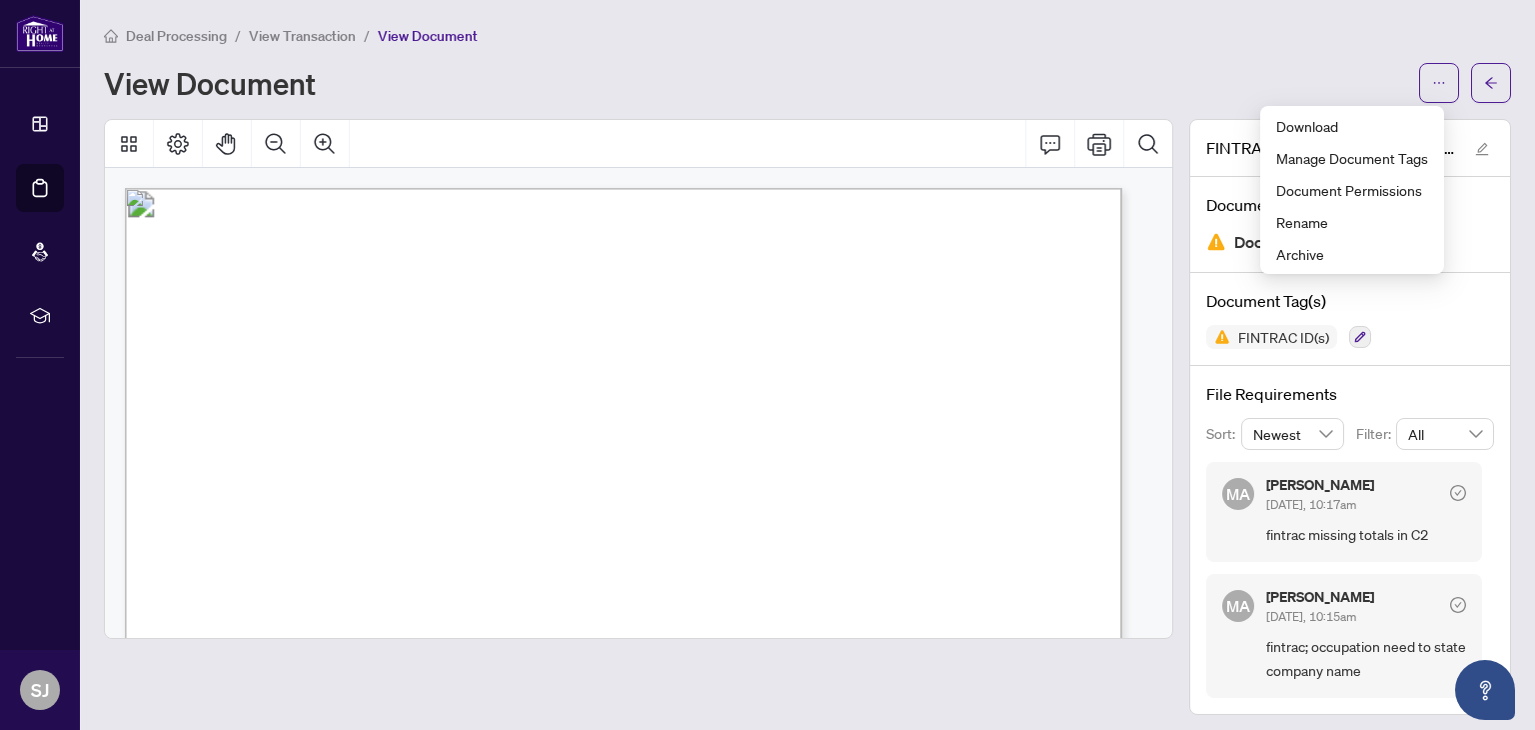
click at [1005, 145] on div at bounding box center [639, 144] width 1068 height 48
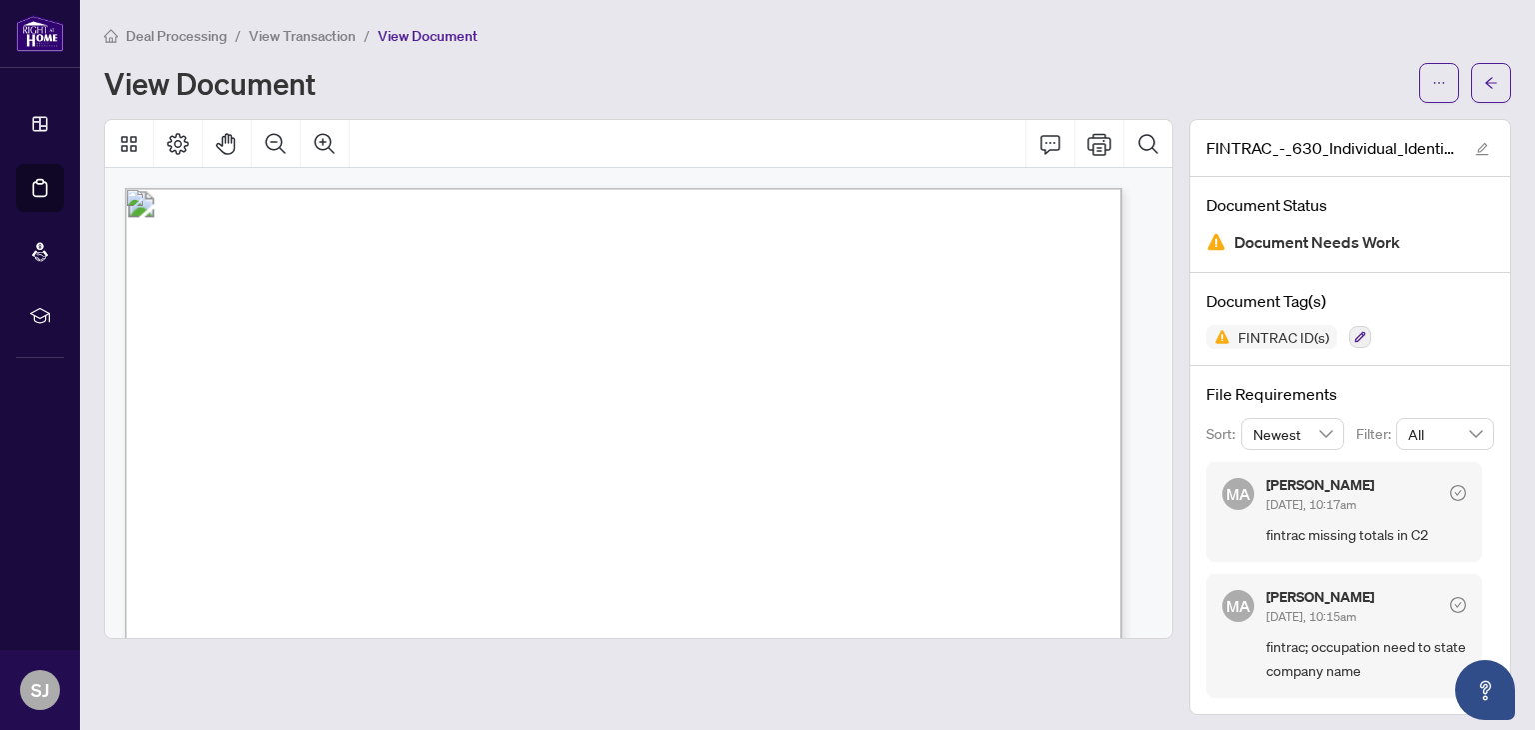
click at [186, 33] on span "Deal Processing" at bounding box center [176, 36] width 101 height 18
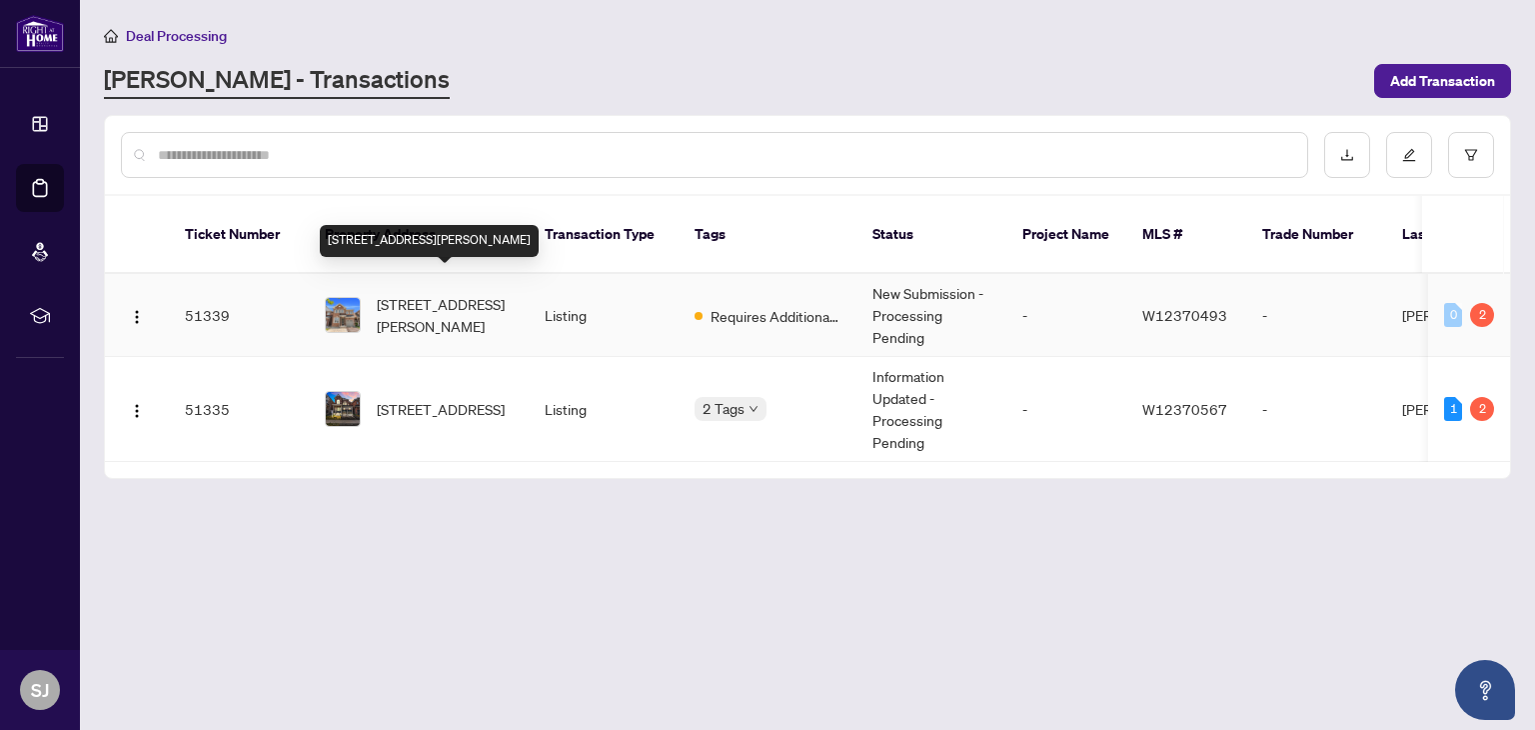
click at [454, 293] on span "[STREET_ADDRESS][PERSON_NAME]" at bounding box center [445, 315] width 136 height 44
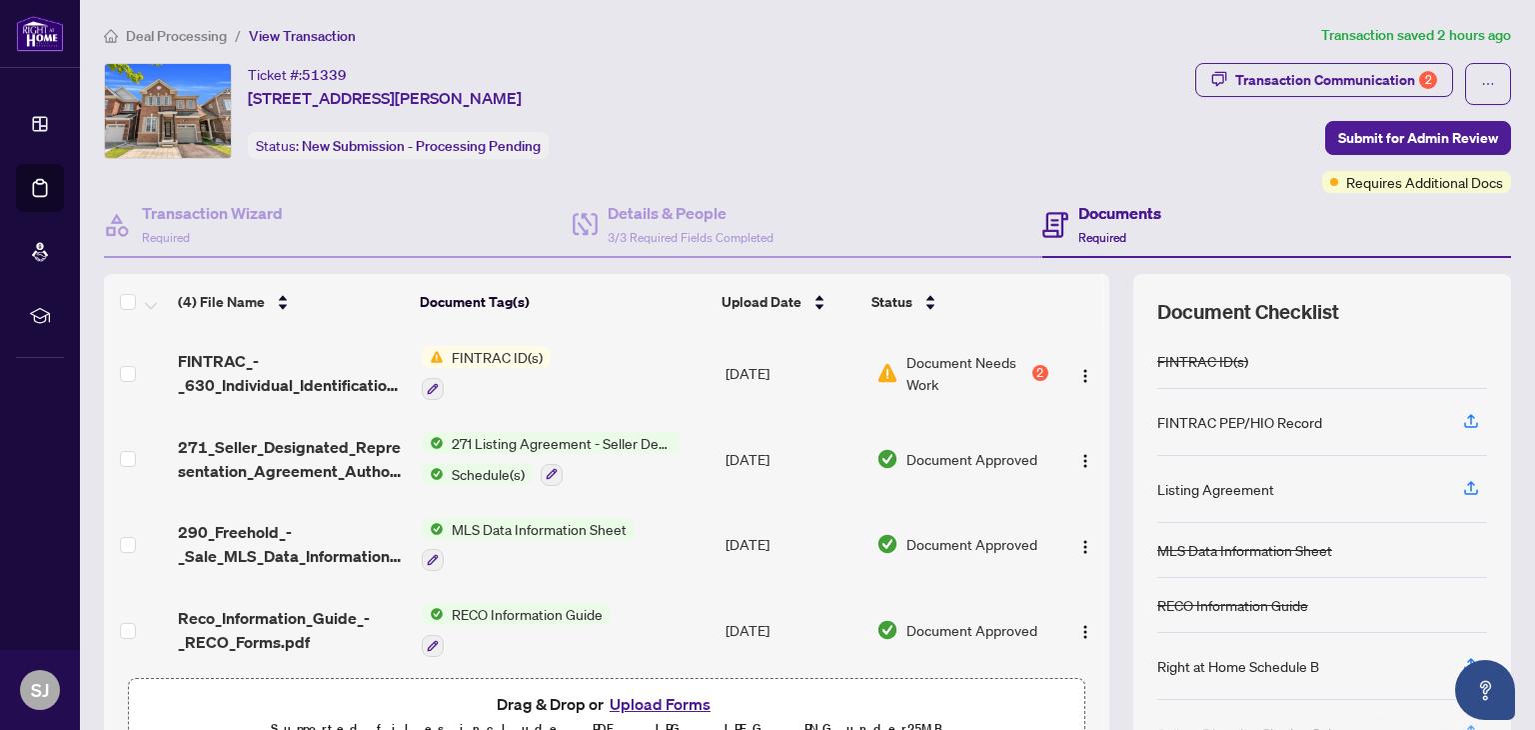
scroll to position [5, 0]
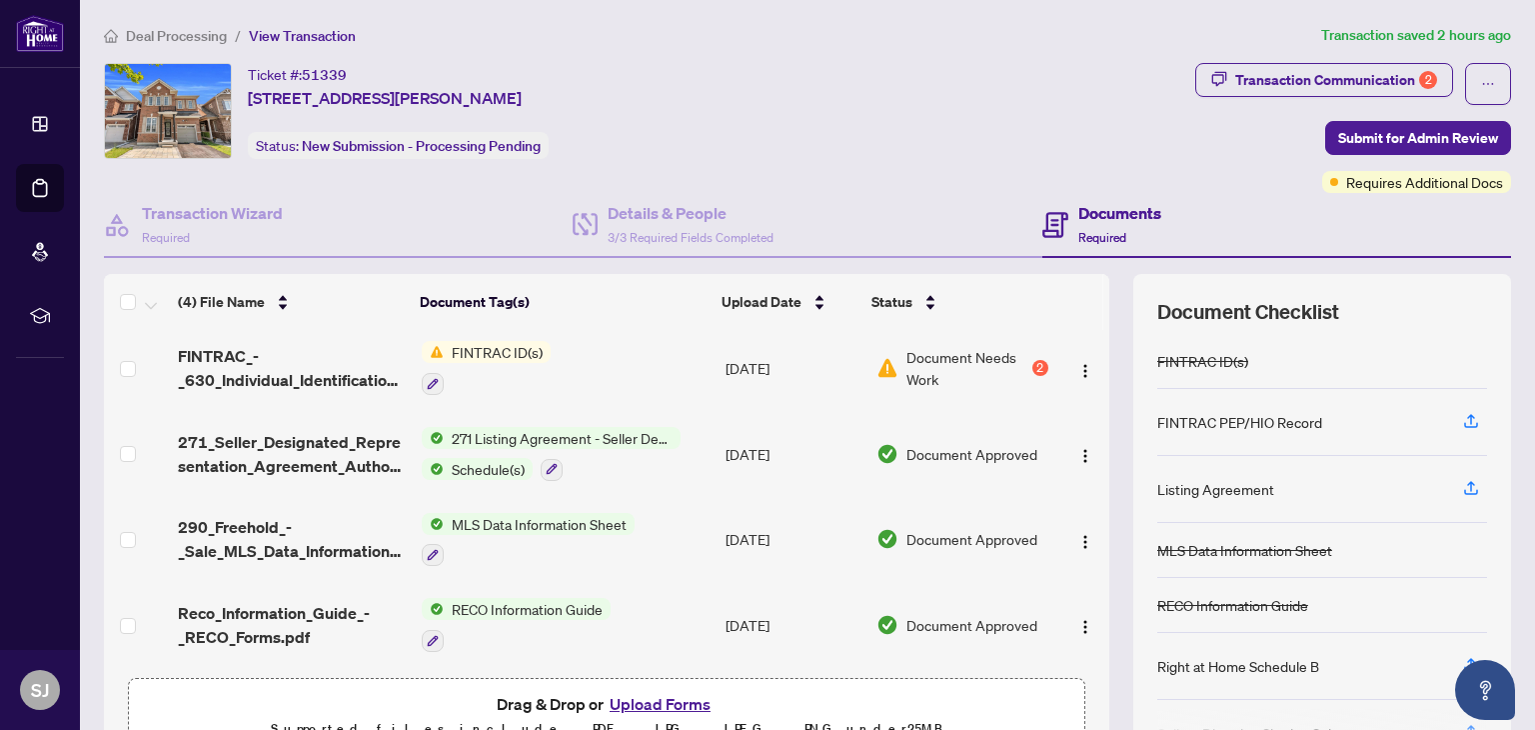
click at [661, 693] on button "Upload Forms" at bounding box center [660, 704] width 113 height 26
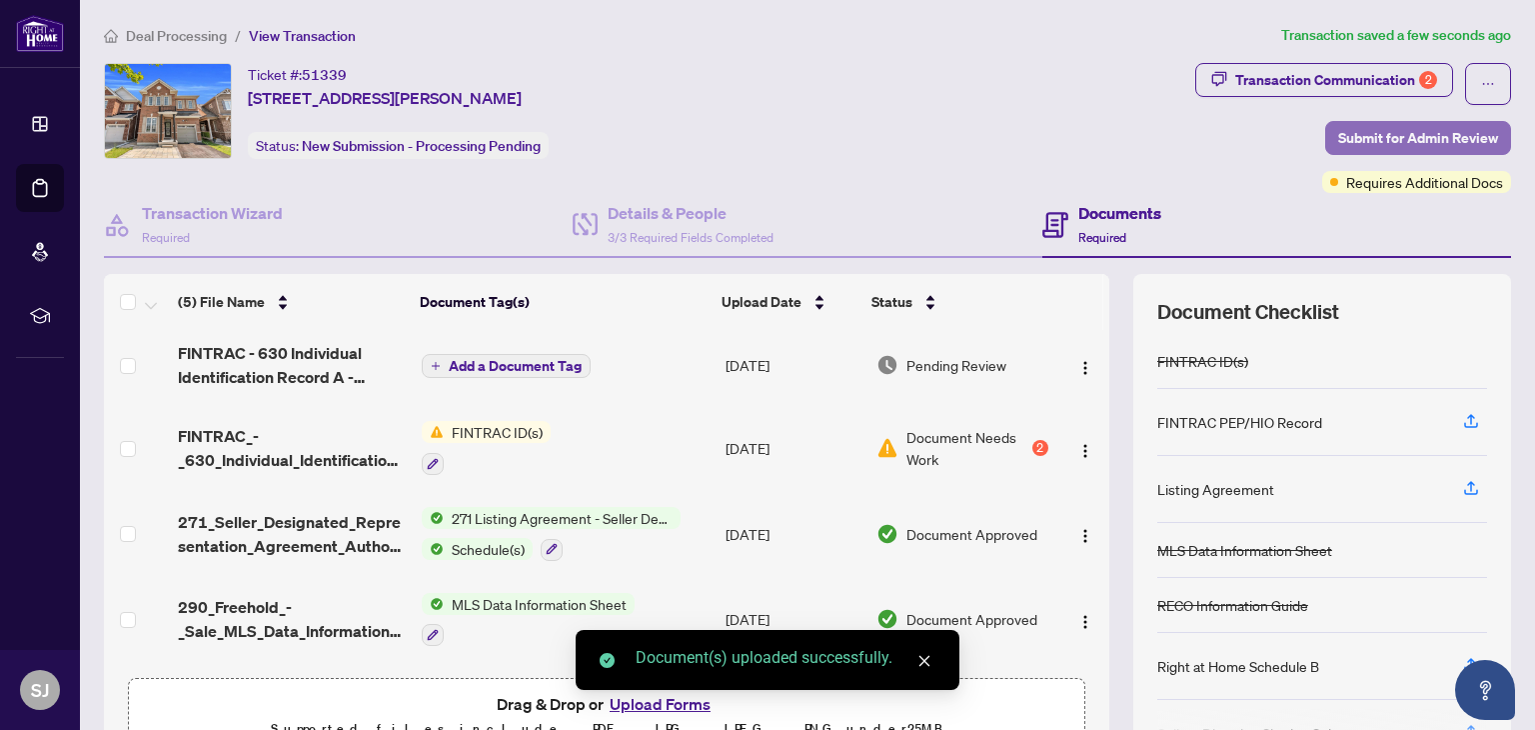
click at [1420, 145] on span "Submit for Admin Review" at bounding box center [1419, 138] width 160 height 32
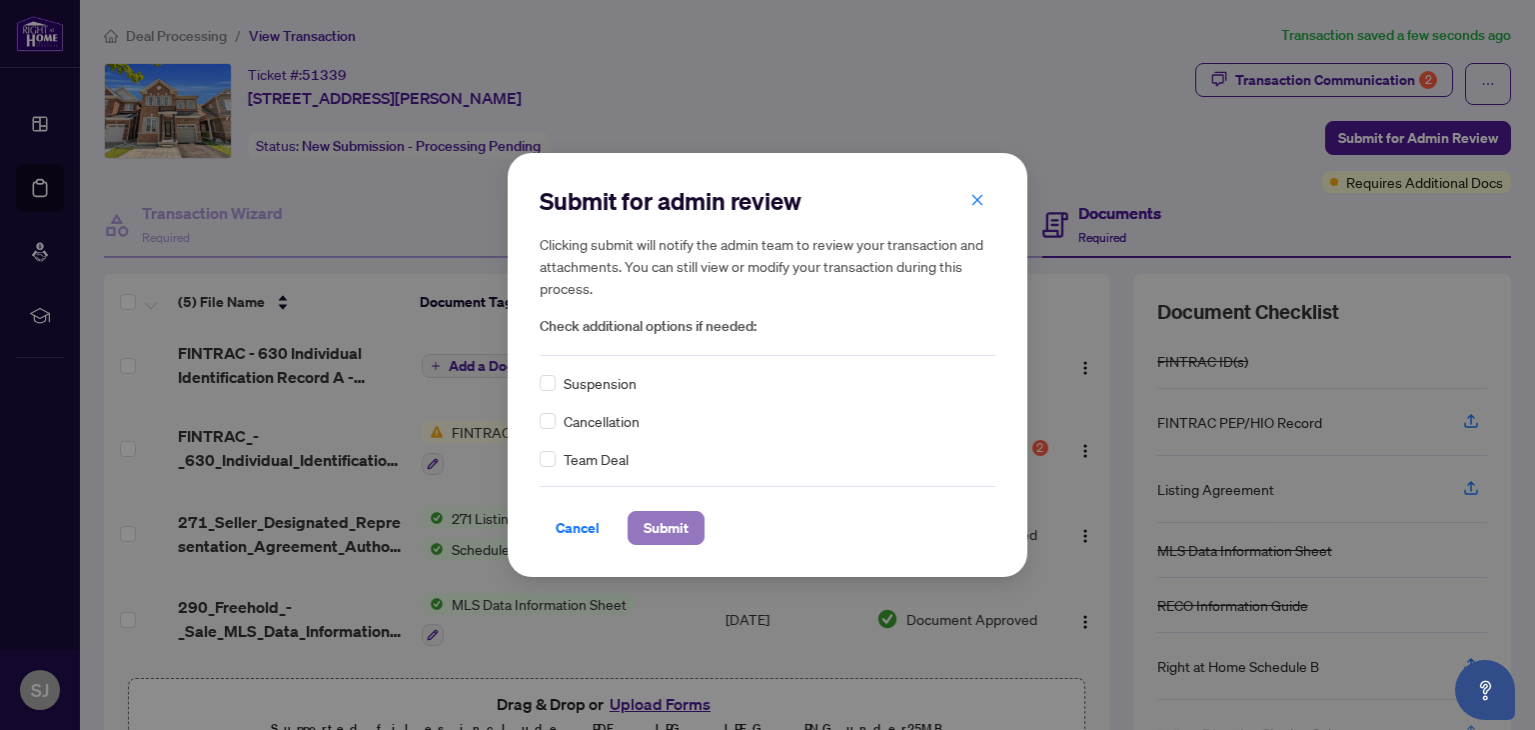
click at [665, 525] on span "Submit" at bounding box center [666, 528] width 45 height 32
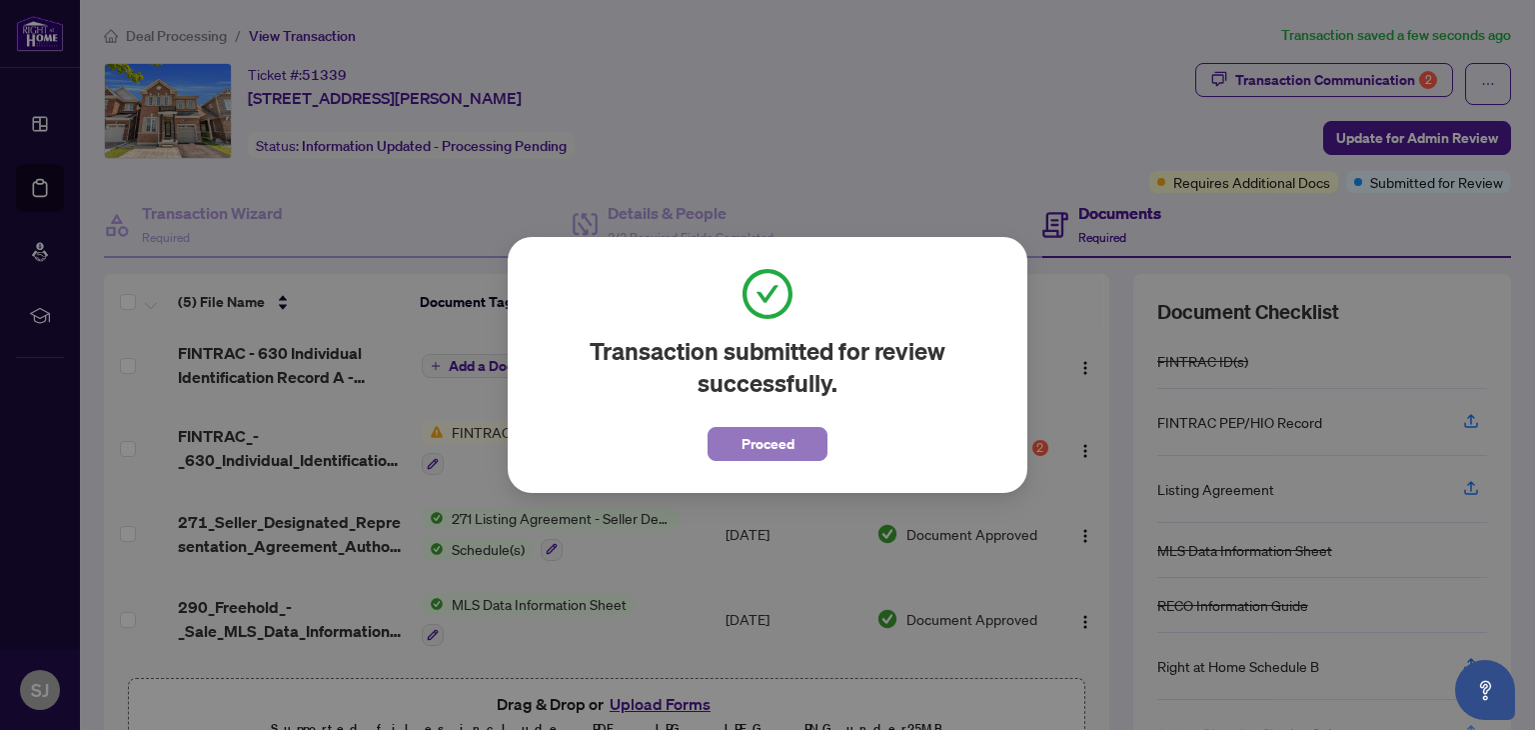
click at [801, 451] on button "Proceed" at bounding box center [768, 444] width 120 height 34
